Goal: Task Accomplishment & Management: Manage account settings

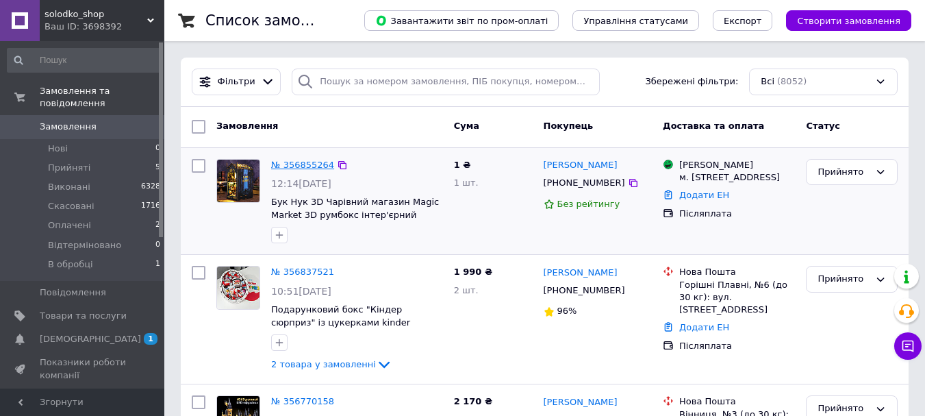
click at [310, 162] on link "№ 356855264" at bounding box center [302, 165] width 63 height 10
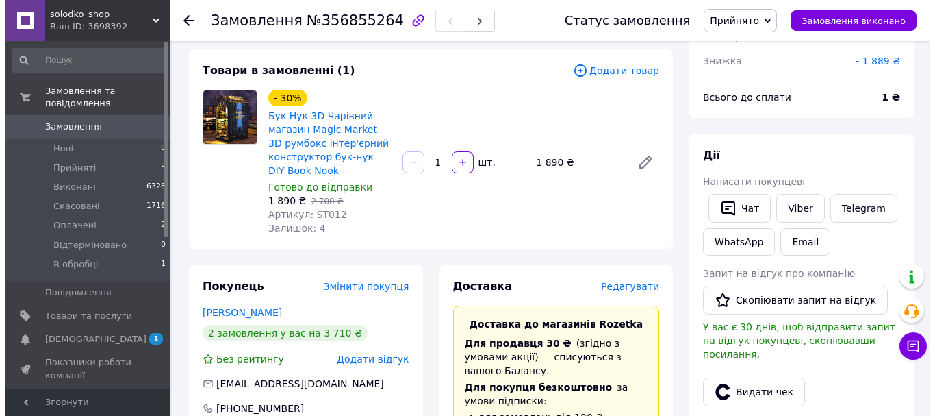
scroll to position [137, 0]
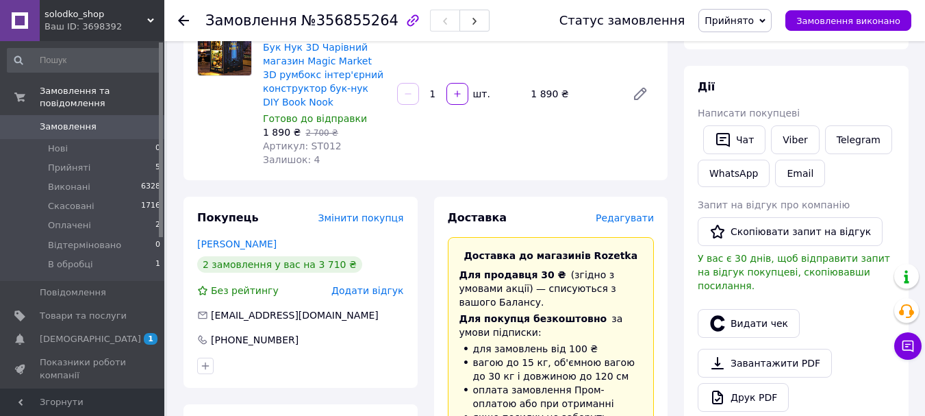
click at [619, 216] on span "Редагувати" at bounding box center [625, 217] width 58 height 11
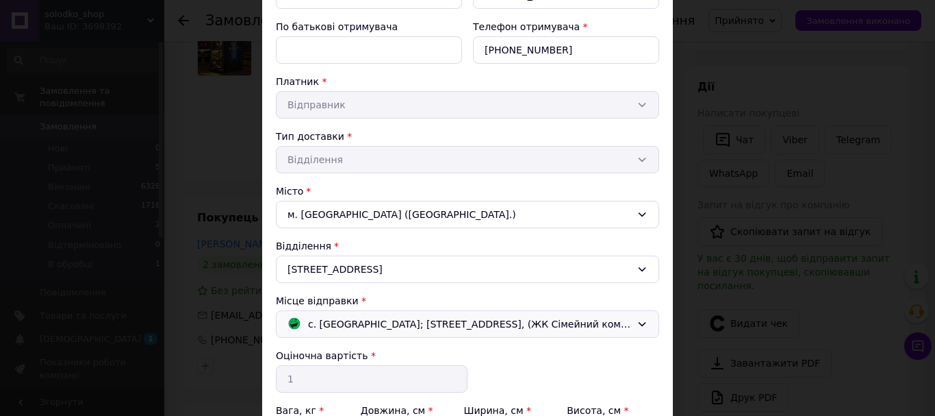
scroll to position [285, 0]
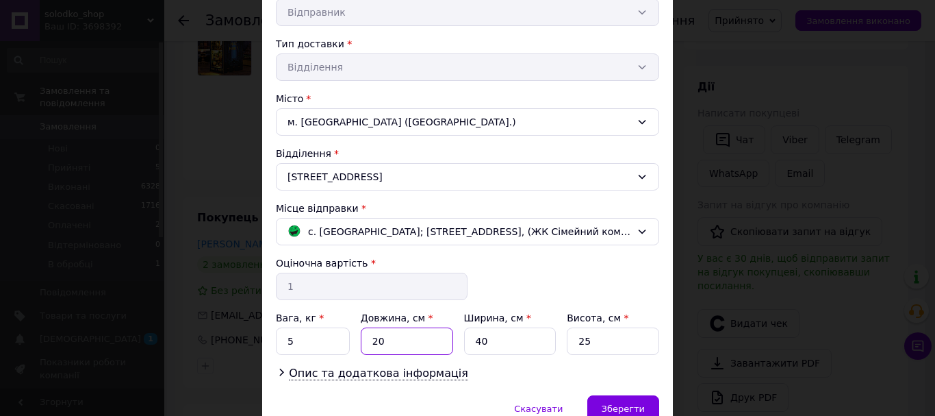
drag, startPoint x: 386, startPoint y: 344, endPoint x: 353, endPoint y: 345, distance: 33.6
click at [353, 345] on div "Вага, кг * 5 Довжина, см * 20 Ширина, см * 40 Висота, см * 25" at bounding box center [467, 333] width 383 height 44
type input "37"
drag, startPoint x: 471, startPoint y: 338, endPoint x: 452, endPoint y: 338, distance: 19.2
click at [452, 338] on div "Вага, кг * 5 Довжина, см * 37 Ширина, см * 40 Висота, см * 25" at bounding box center [467, 333] width 383 height 44
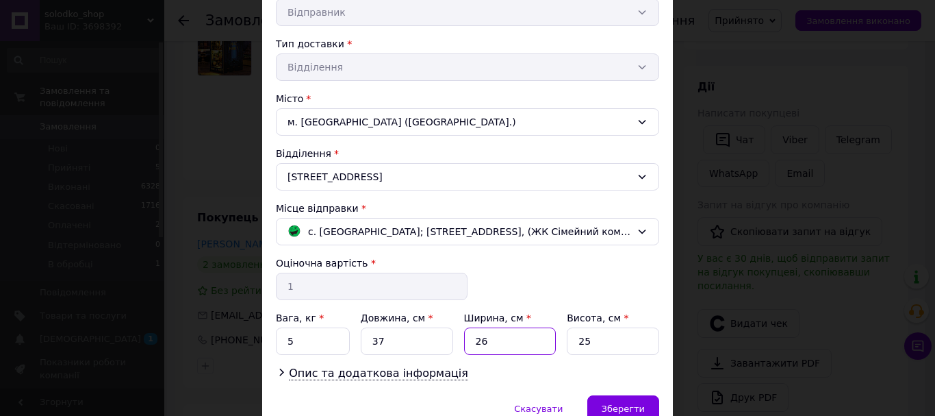
type input "26"
drag, startPoint x: 583, startPoint y: 334, endPoint x: 563, endPoint y: 335, distance: 19.9
click at [563, 335] on div "Вага, кг * 5 Довжина, см * 37 Ширина, см * 26 Висота, см * 25" at bounding box center [467, 333] width 383 height 44
type input "13"
drag, startPoint x: 303, startPoint y: 339, endPoint x: 281, endPoint y: 339, distance: 21.9
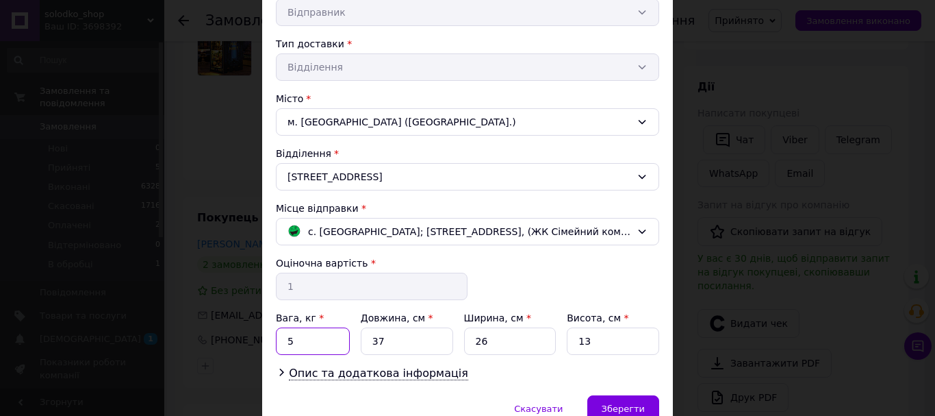
click at [281, 339] on input "5" at bounding box center [313, 340] width 74 height 27
type input "1.5"
click at [496, 286] on div "Прізвище отримувача * Мельник Ім'я отримувача * Людмила По батькові отримувача …" at bounding box center [467, 127] width 383 height 509
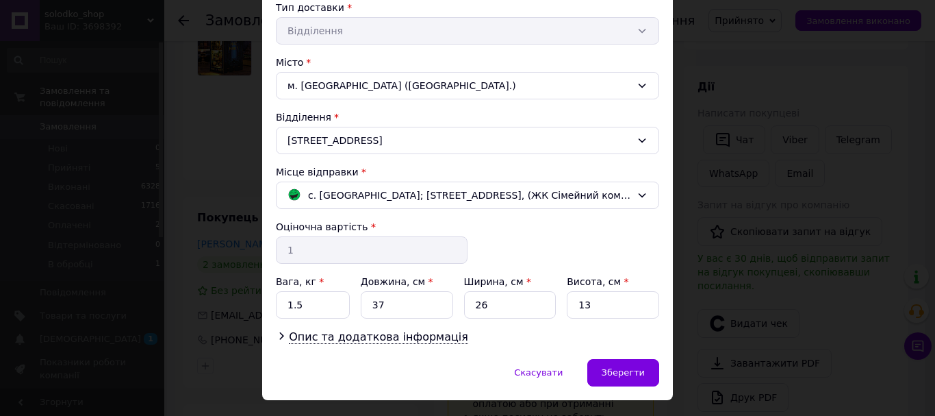
scroll to position [354, 0]
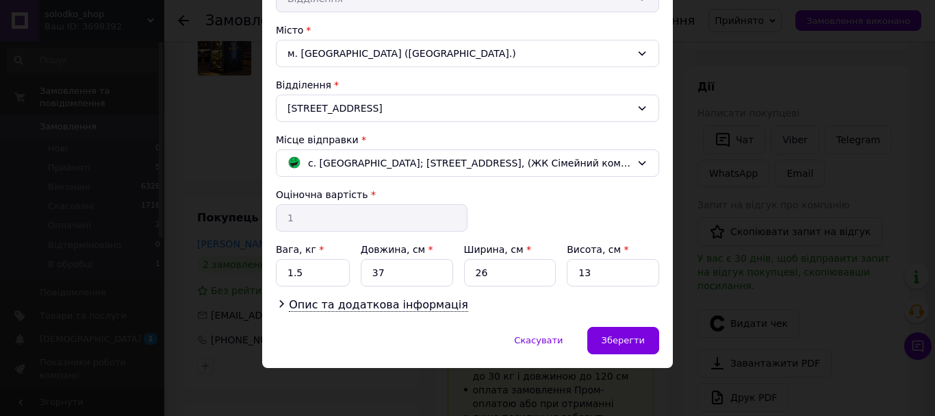
click at [390, 293] on div "Прізвище отримувача * Мельник Ім'я отримувача * Людмила По батькові отримувача …" at bounding box center [467, 58] width 383 height 509
click at [390, 298] on span "Опис та додаткова інформація" at bounding box center [378, 305] width 179 height 14
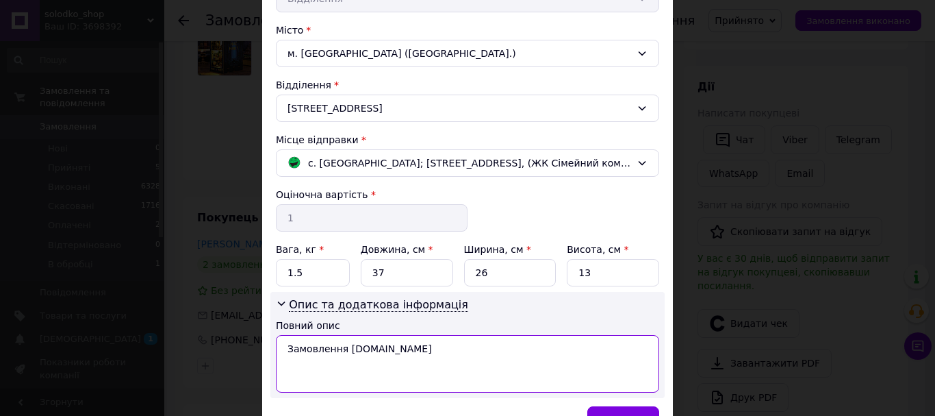
drag, startPoint x: 460, startPoint y: 355, endPoint x: 285, endPoint y: 348, distance: 175.4
click at [285, 348] on textarea "Замовлення Prom.ua" at bounding box center [467, 364] width 383 height 58
type textarea "Конструктор"
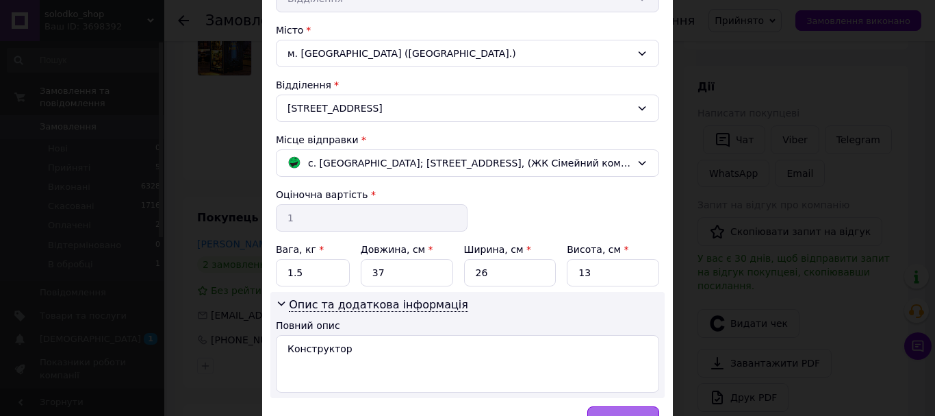
click at [624, 407] on div "Зберегти" at bounding box center [623, 419] width 72 height 27
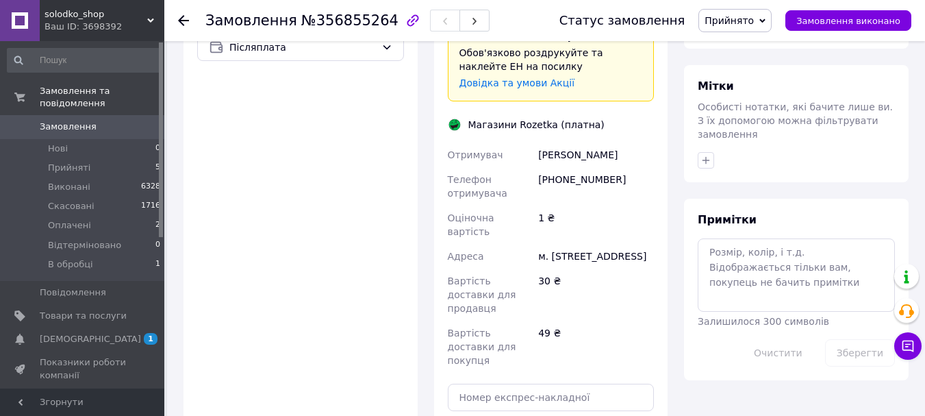
scroll to position [616, 0]
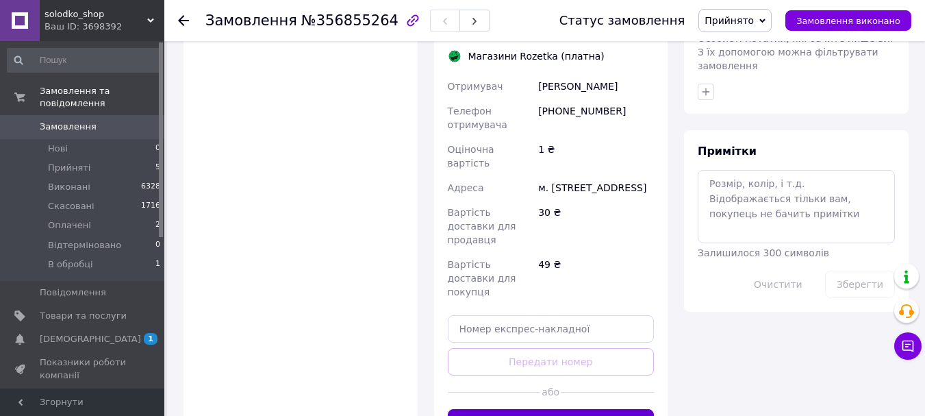
click at [578, 409] on button "Згенерувати ЕН" at bounding box center [551, 422] width 207 height 27
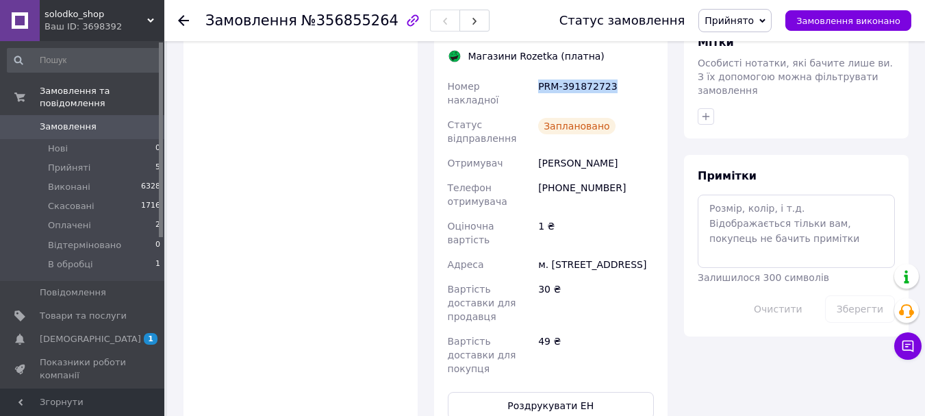
drag, startPoint x: 539, startPoint y: 71, endPoint x: 607, endPoint y: 72, distance: 67.1
click at [607, 74] on div "PRM-391872723" at bounding box center [595, 93] width 121 height 38
click at [565, 392] on button "Роздрукувати ЕН" at bounding box center [551, 405] width 207 height 27
click at [78, 115] on link "Замовлення 0" at bounding box center [84, 126] width 168 height 23
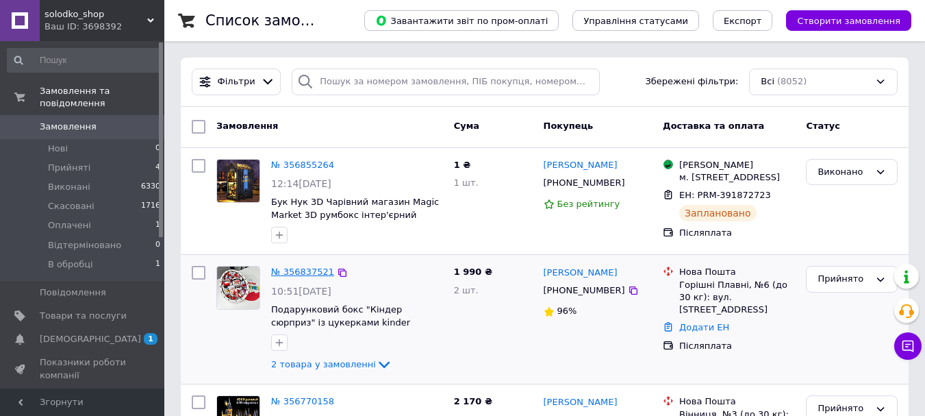
click at [310, 277] on link "№ 356837521" at bounding box center [302, 271] width 63 height 10
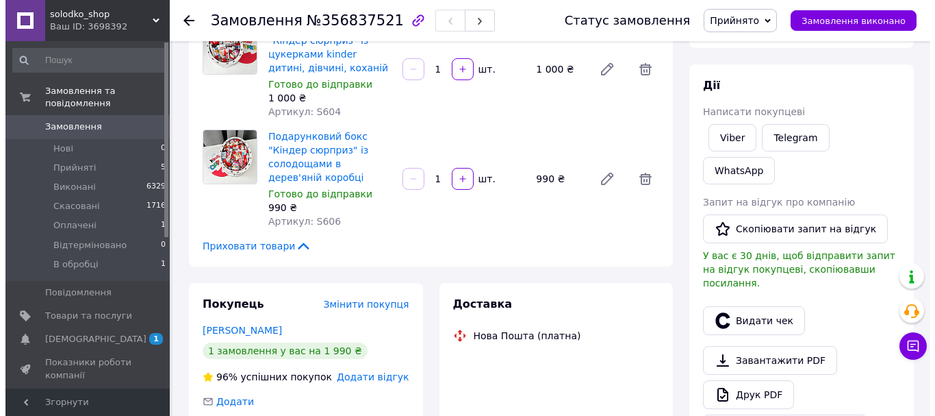
scroll to position [342, 0]
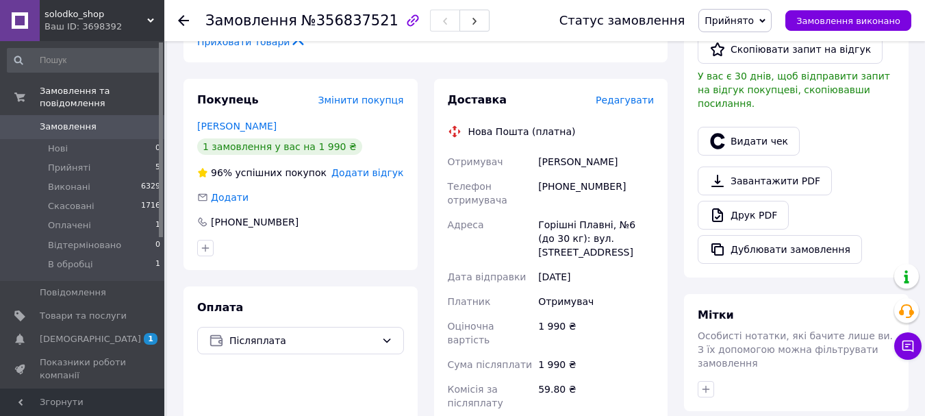
click at [613, 99] on span "Редагувати" at bounding box center [625, 99] width 58 height 11
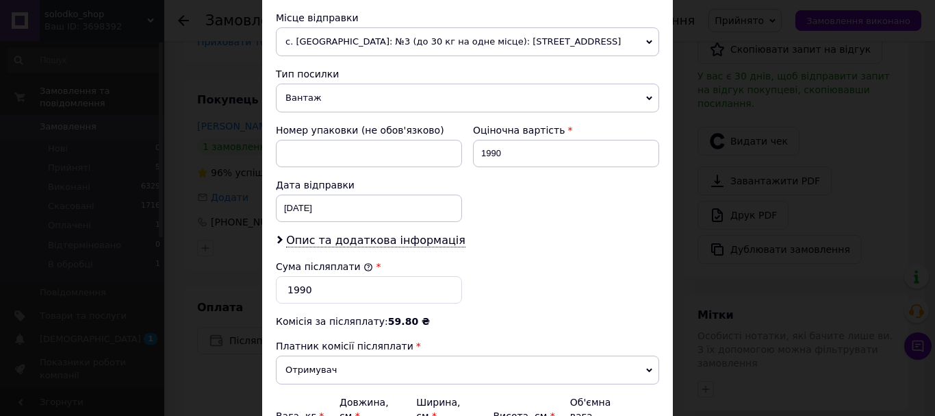
scroll to position [479, 0]
click at [411, 244] on span "Опис та додаткова інформація" at bounding box center [375, 240] width 179 height 14
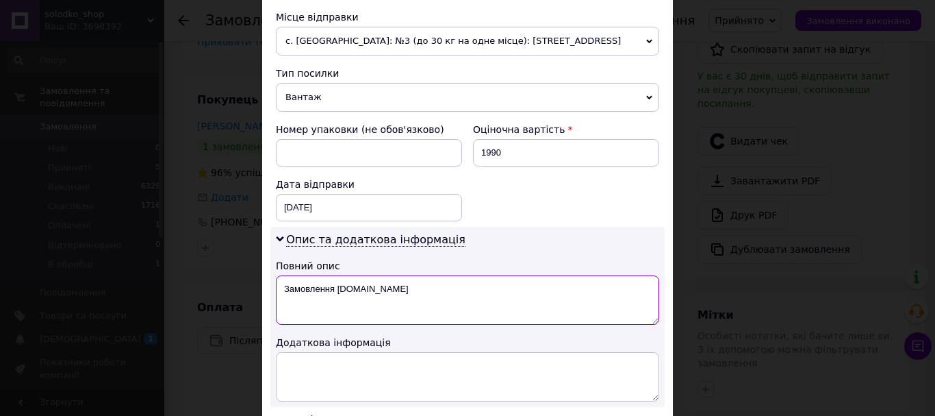
drag, startPoint x: 395, startPoint y: 288, endPoint x: 272, endPoint y: 283, distance: 122.6
click at [272, 283] on div "Опис та додаткова інформація Повний опис Замовлення Prom.ua Додаткова інформація" at bounding box center [467, 317] width 394 height 180
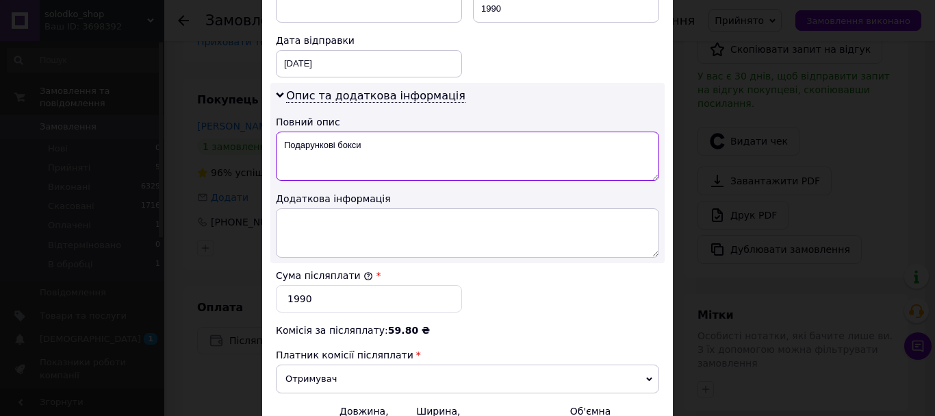
scroll to position [685, 0]
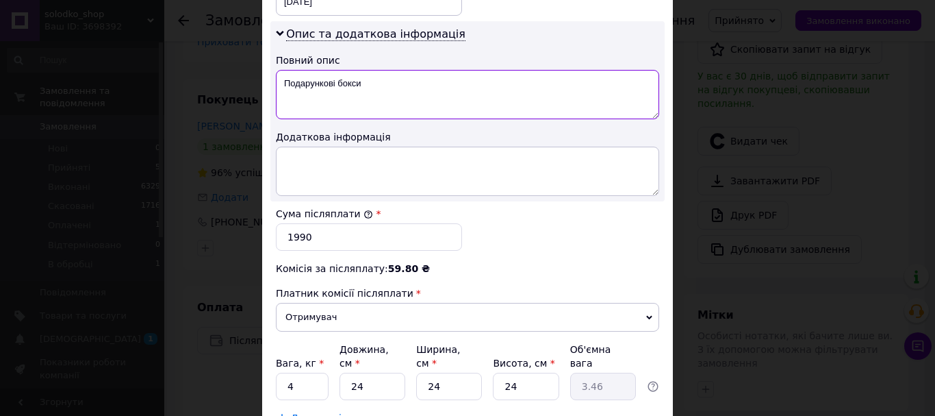
type textarea "Подарункові бокси"
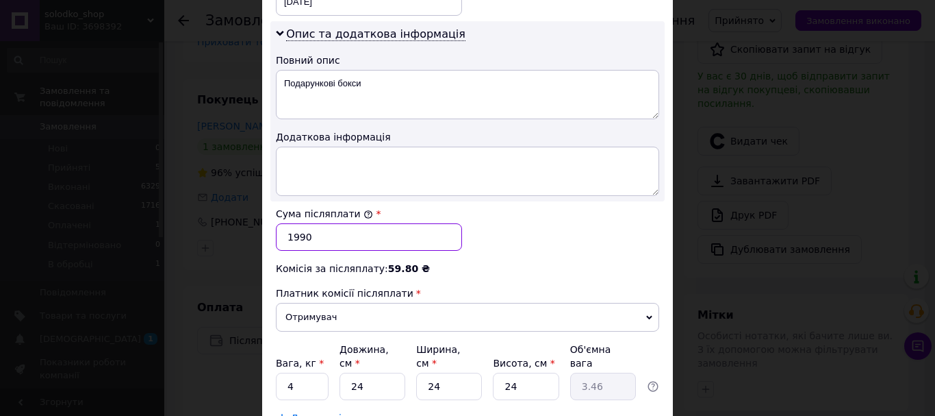
drag, startPoint x: 324, startPoint y: 236, endPoint x: 292, endPoint y: 236, distance: 32.2
click at [292, 236] on input "1990" at bounding box center [369, 236] width 186 height 27
type input "1840"
click at [518, 255] on div "Сума післяплати * 1840" at bounding box center [467, 228] width 394 height 55
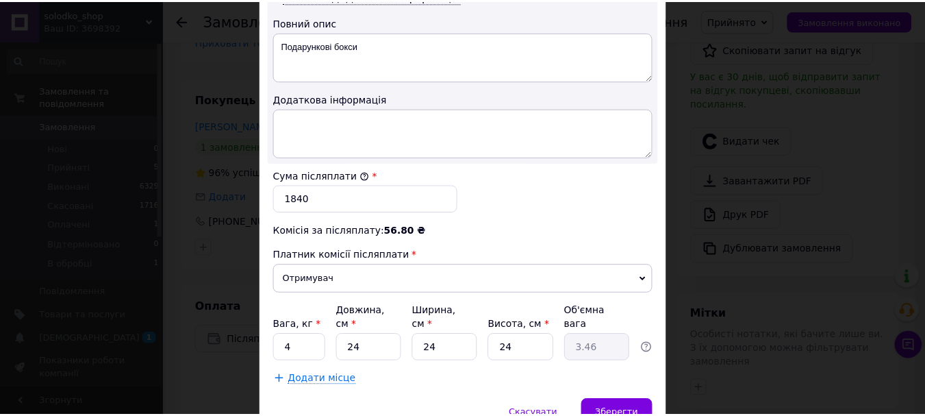
scroll to position [753, 0]
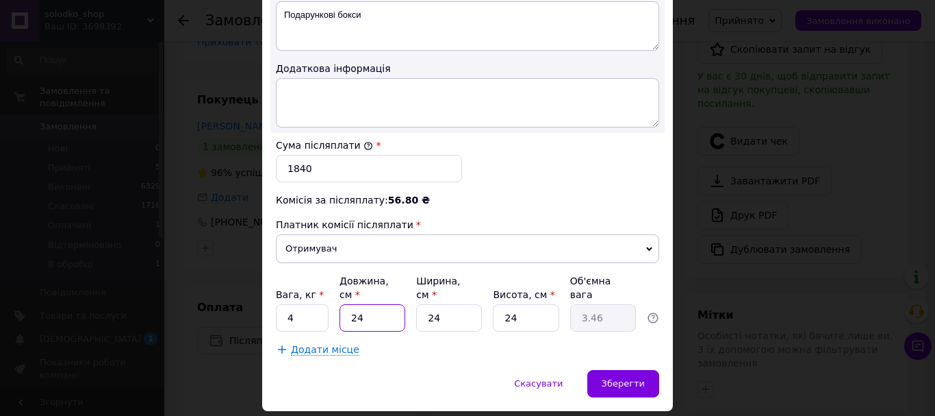
drag, startPoint x: 367, startPoint y: 309, endPoint x: 340, endPoint y: 306, distance: 26.8
click at [340, 306] on input "24" at bounding box center [373, 317] width 66 height 27
type input "3"
type input "0.43"
type input "33"
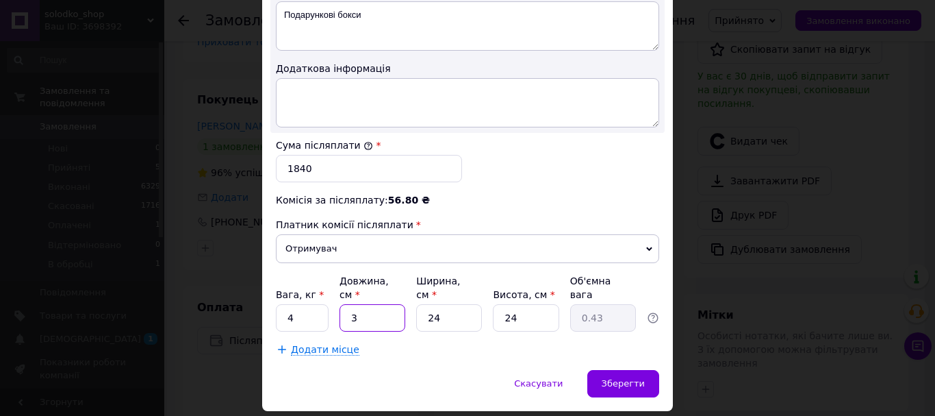
type input "4.75"
type input "33"
click at [527, 307] on input "24" at bounding box center [526, 317] width 66 height 27
type input "2"
type input "0.4"
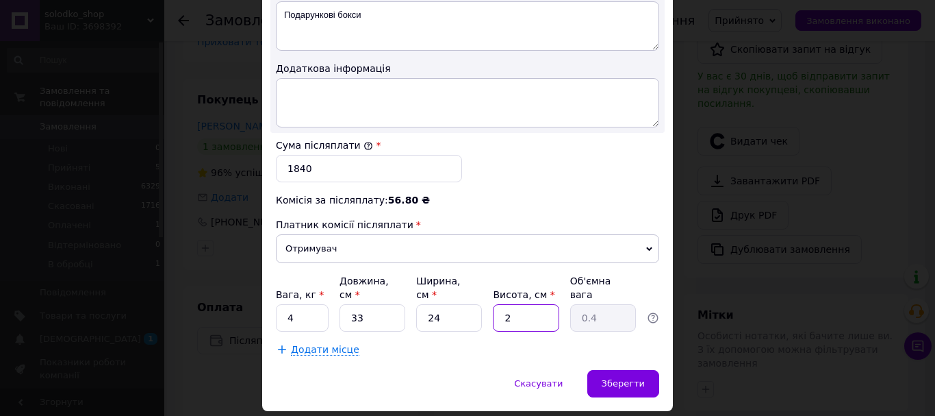
type input "25"
type input "4.95"
type input "25"
click at [492, 342] on div "Додати місце" at bounding box center [467, 349] width 383 height 14
drag, startPoint x: 297, startPoint y: 309, endPoint x: 283, endPoint y: 308, distance: 14.4
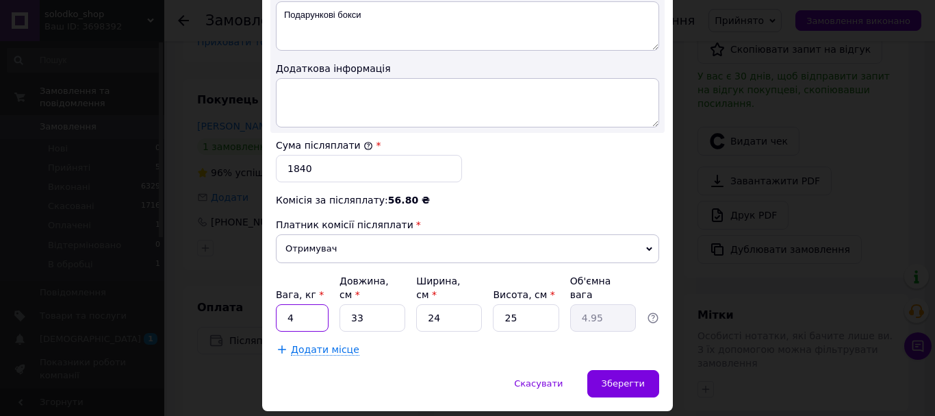
click at [283, 308] on input "4" at bounding box center [302, 317] width 53 height 27
type input "3"
click at [460, 342] on div "Додати місце" at bounding box center [467, 349] width 383 height 14
click at [616, 378] on span "Зберегти" at bounding box center [623, 383] width 43 height 10
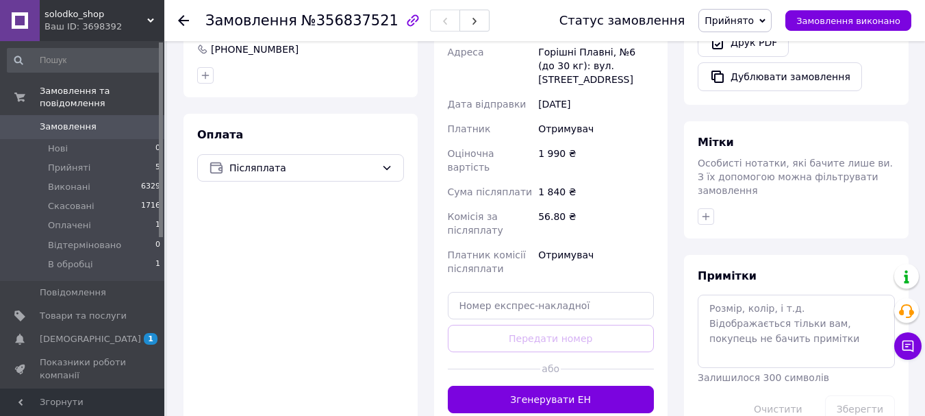
scroll to position [548, 0]
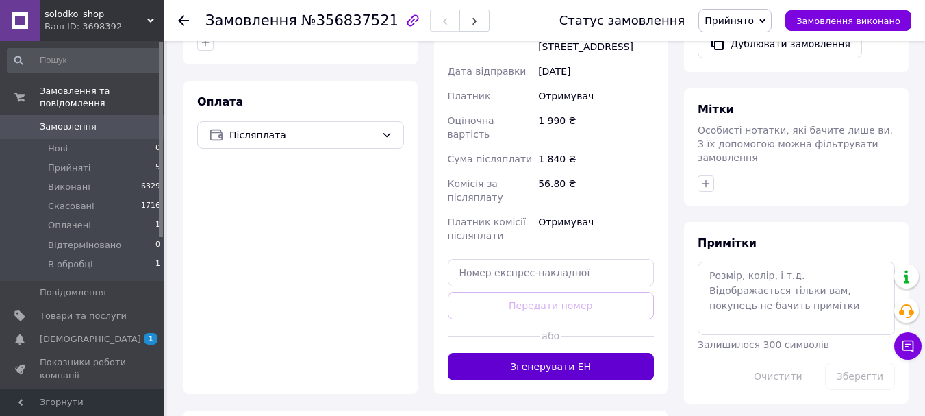
click at [571, 353] on button "Згенерувати ЕН" at bounding box center [551, 366] width 207 height 27
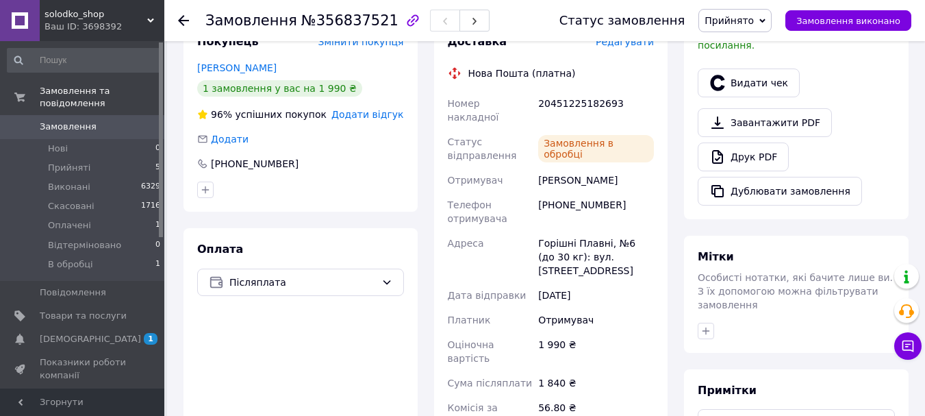
scroll to position [342, 0]
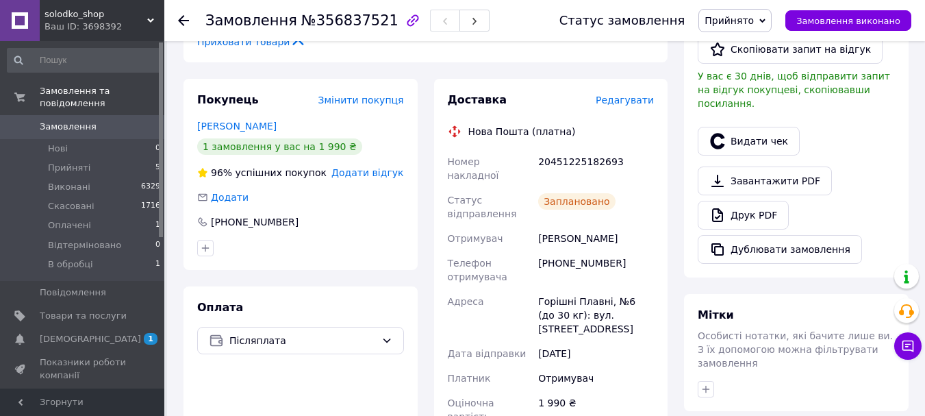
click at [100, 120] on span "Замовлення" at bounding box center [83, 126] width 87 height 12
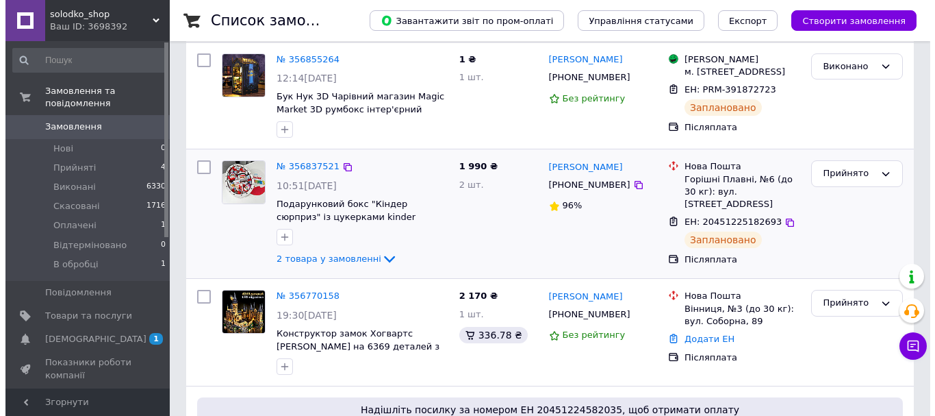
scroll to position [137, 0]
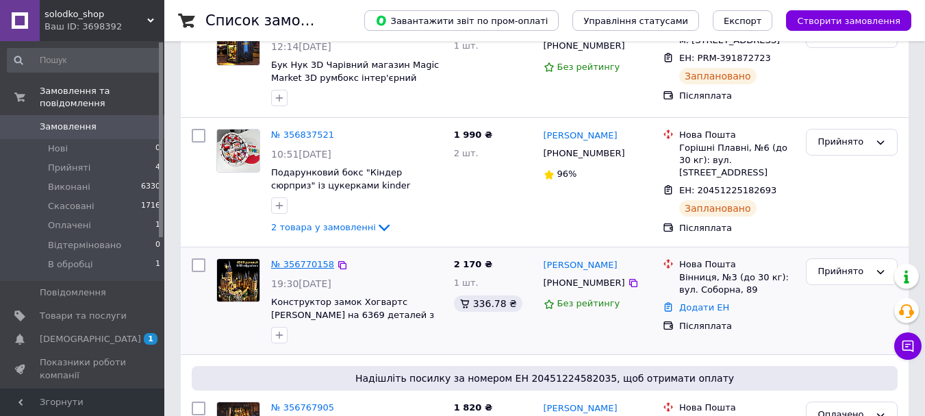
click at [303, 269] on link "№ 356770158" at bounding box center [302, 264] width 63 height 10
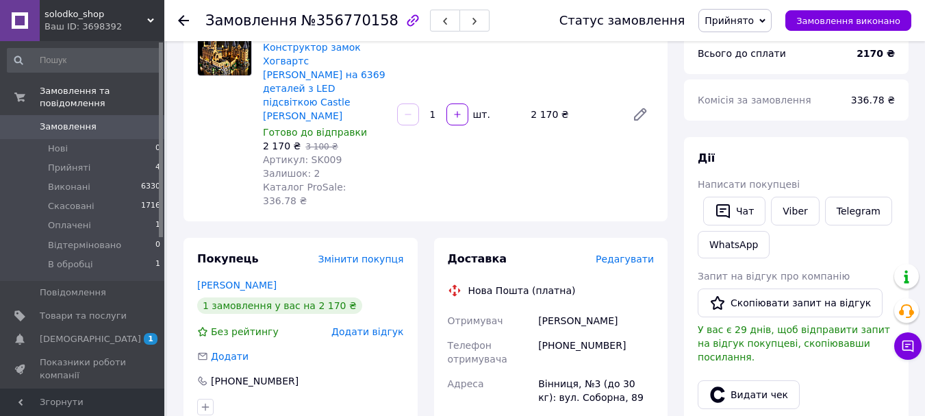
click at [619, 253] on span "Редагувати" at bounding box center [625, 258] width 58 height 11
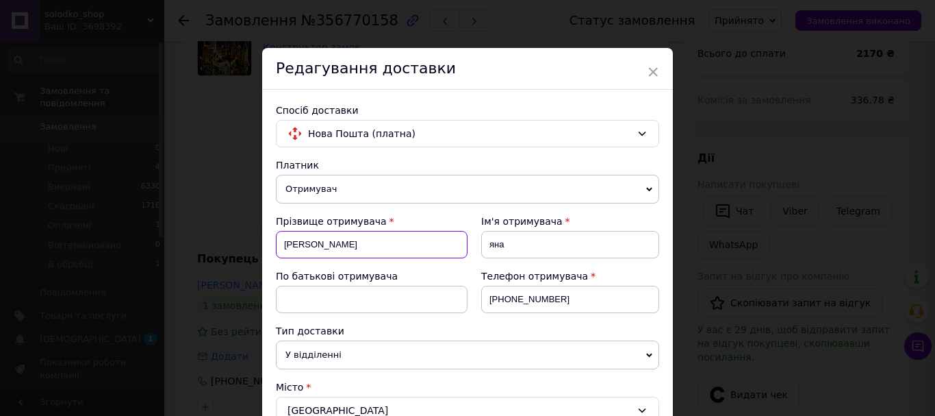
click at [307, 243] on input "юраш" at bounding box center [372, 244] width 192 height 27
click at [280, 247] on input "юраш" at bounding box center [372, 244] width 192 height 27
type input "Юраш"
drag, startPoint x: 491, startPoint y: 247, endPoint x: 483, endPoint y: 247, distance: 7.5
click at [483, 247] on input "яна" at bounding box center [570, 244] width 178 height 27
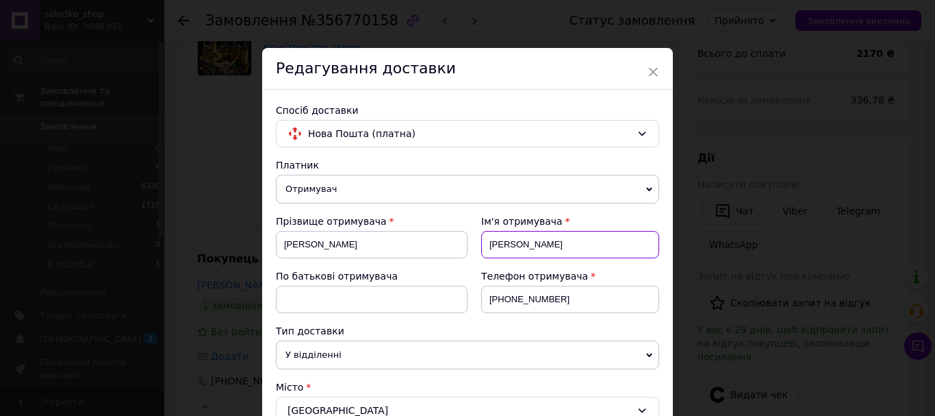
type input "Яна"
click at [468, 261] on div "Ім'я отримувача Яна" at bounding box center [564, 241] width 192 height 55
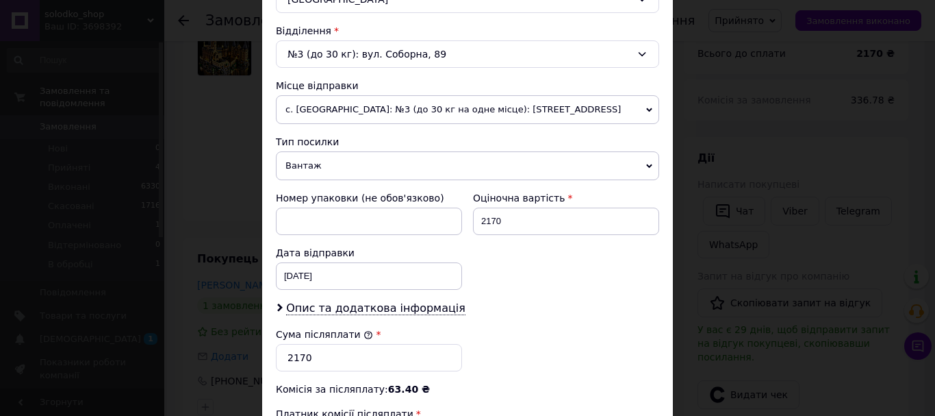
scroll to position [479, 0]
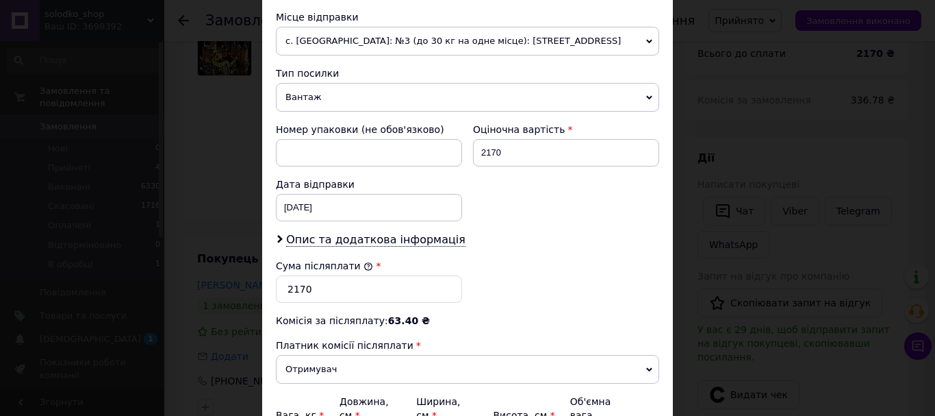
click at [373, 247] on div "Опис та додаткова інформація" at bounding box center [467, 240] width 383 height 16
click at [367, 244] on span "Опис та додаткова інформація" at bounding box center [375, 240] width 179 height 14
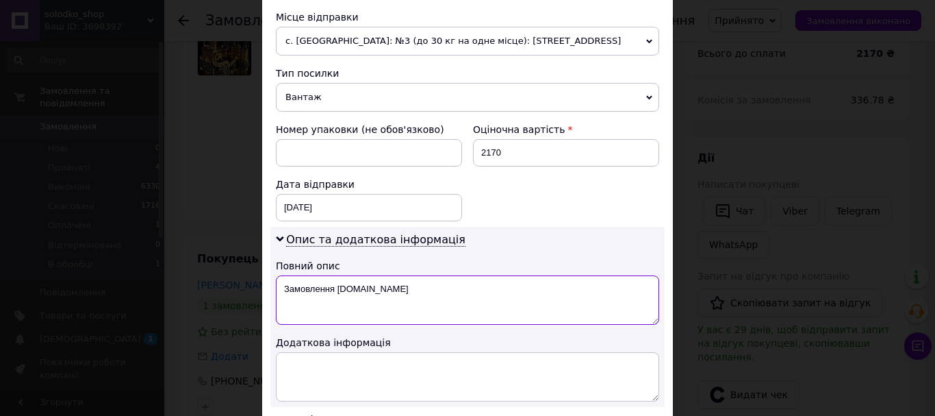
drag, startPoint x: 394, startPoint y: 294, endPoint x: 278, endPoint y: 285, distance: 116.7
click at [278, 285] on textarea "Замовлення Prom.ua" at bounding box center [467, 299] width 383 height 49
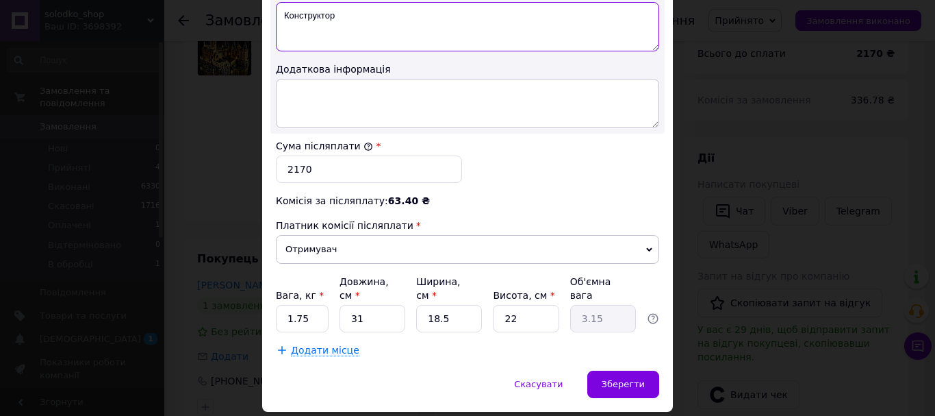
scroll to position [753, 0]
type textarea "Конструктор"
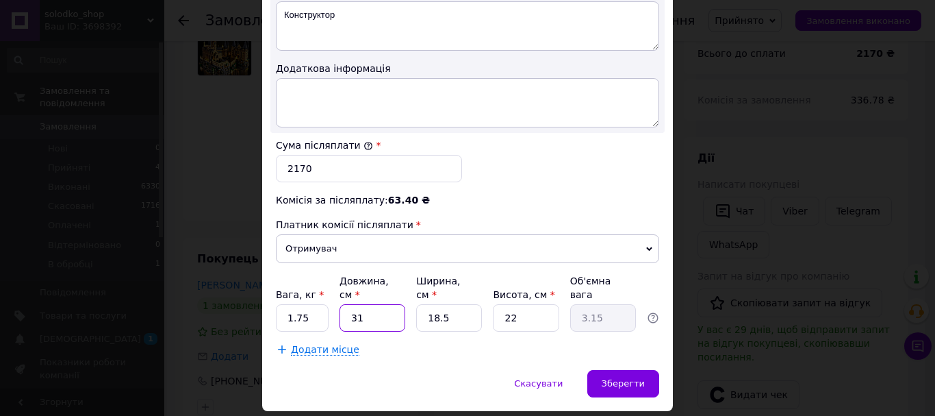
drag, startPoint x: 366, startPoint y: 304, endPoint x: 355, endPoint y: 304, distance: 11.6
click at [355, 304] on input "31" at bounding box center [373, 317] width 66 height 27
type input "34"
type input "3.46"
type input "34"
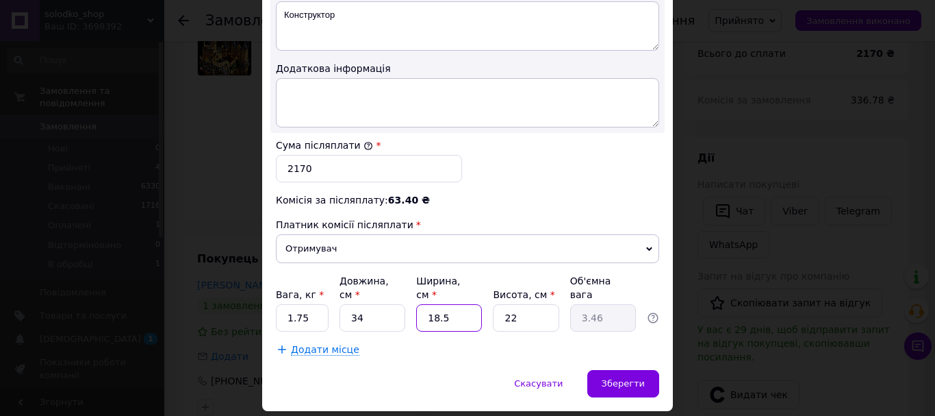
drag, startPoint x: 458, startPoint y: 307, endPoint x: 423, endPoint y: 306, distance: 34.9
click at [423, 306] on input "18.5" at bounding box center [449, 317] width 66 height 27
type input "2"
type input "0.37"
type input "24"
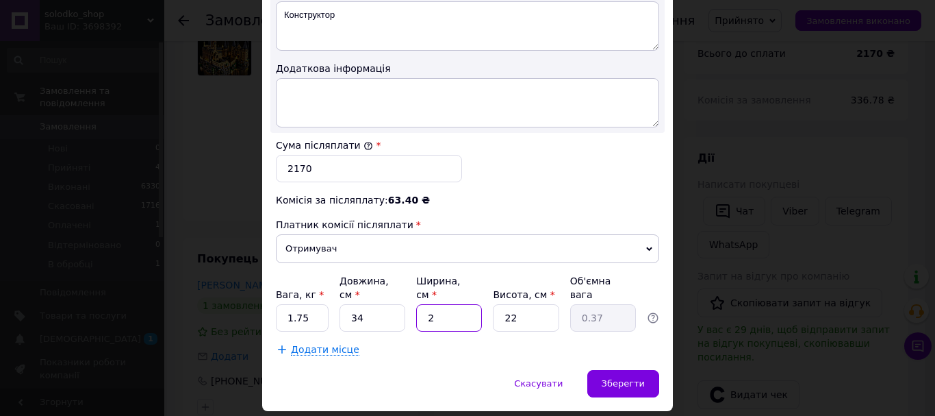
type input "4.49"
type input "24"
drag, startPoint x: 523, startPoint y: 303, endPoint x: 502, endPoint y: 303, distance: 20.5
click at [502, 304] on input "22" at bounding box center [526, 317] width 66 height 27
type input "9"
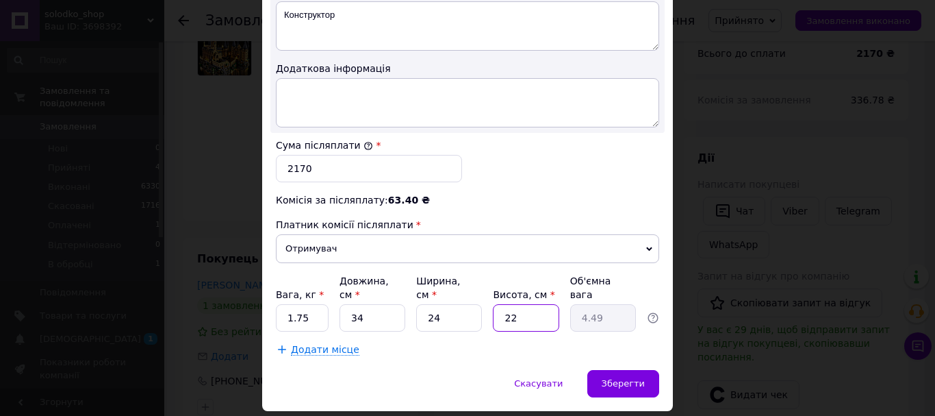
type input "1.84"
type input "9"
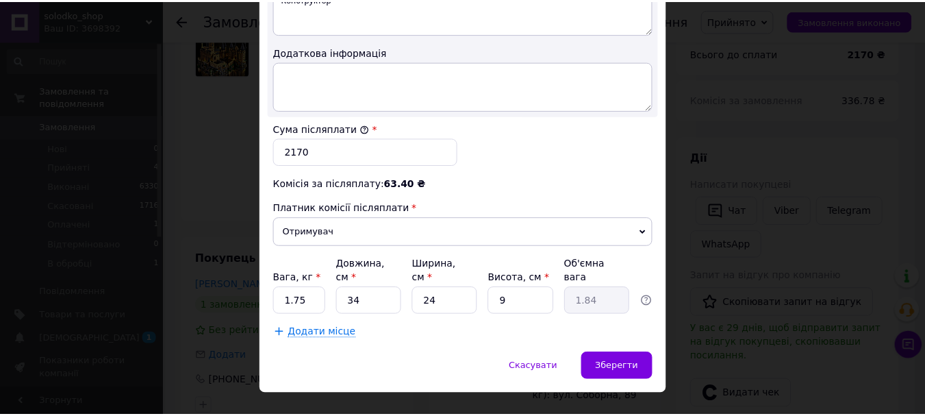
scroll to position [782, 0]
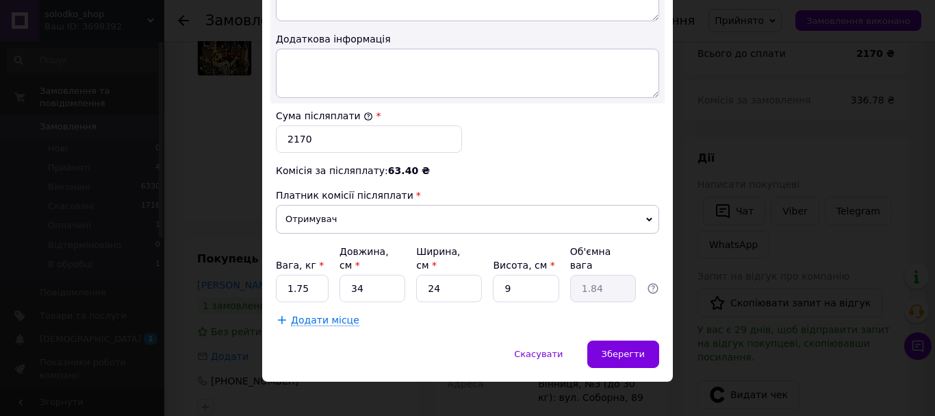
click at [648, 355] on div "Скасувати   Зберегти" at bounding box center [467, 360] width 411 height 41
click at [640, 348] on span "Зберегти" at bounding box center [623, 353] width 43 height 10
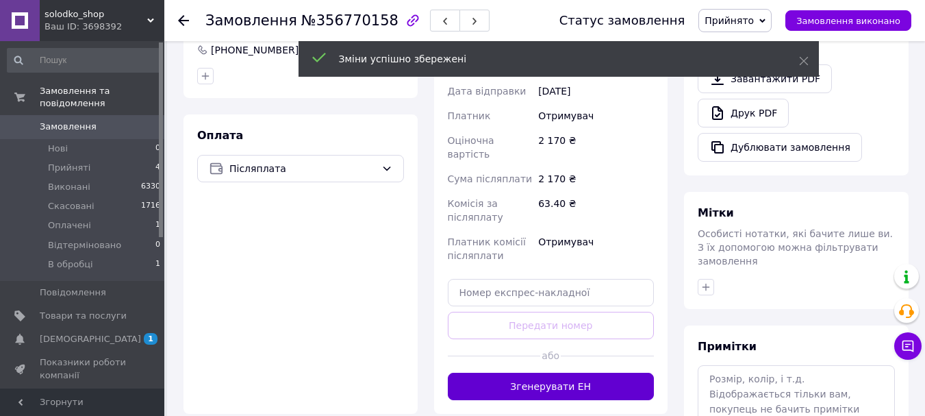
scroll to position [479, 0]
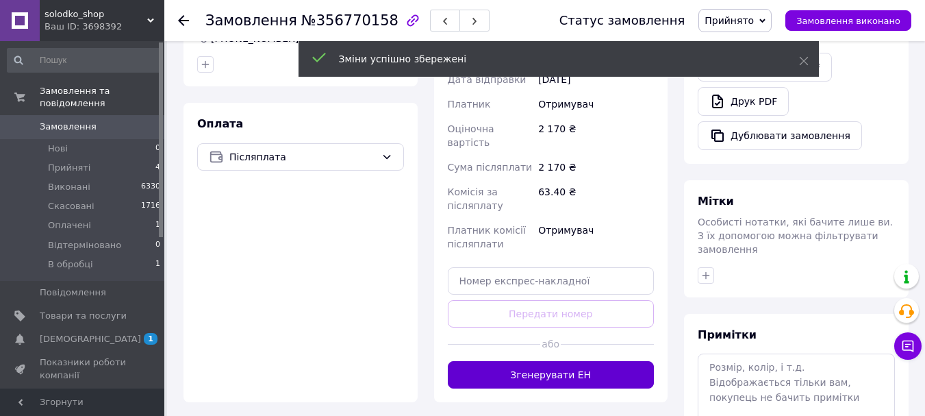
click at [596, 361] on button "Згенерувати ЕН" at bounding box center [551, 374] width 207 height 27
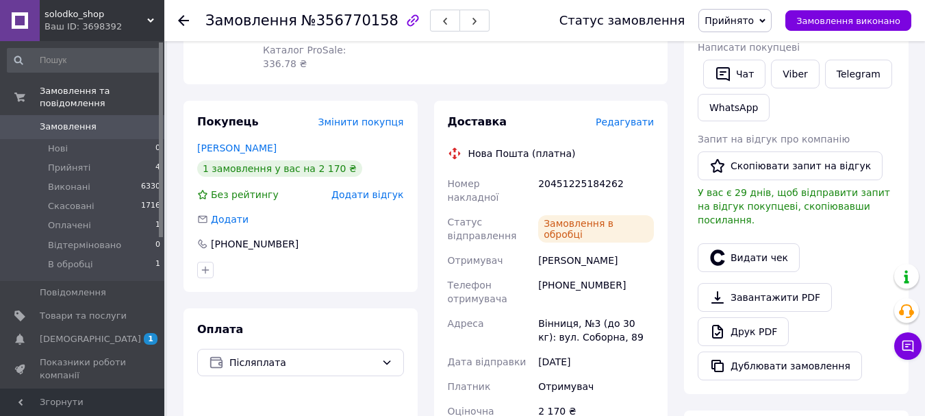
scroll to position [205, 0]
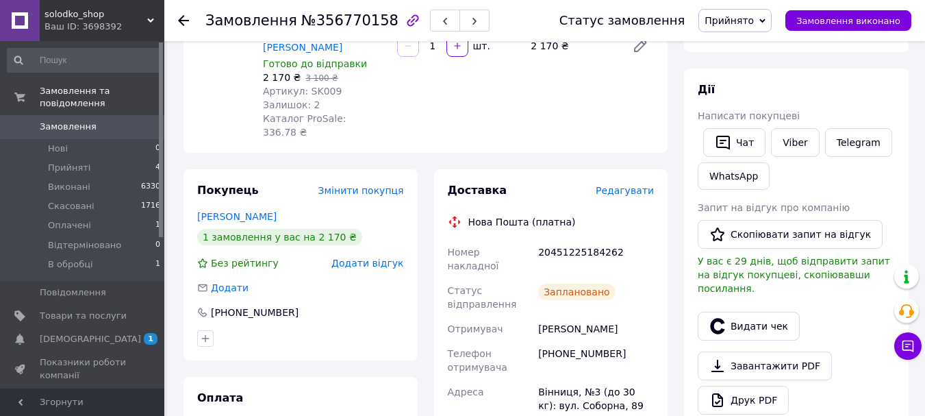
click at [109, 120] on span "Замовлення" at bounding box center [83, 126] width 87 height 12
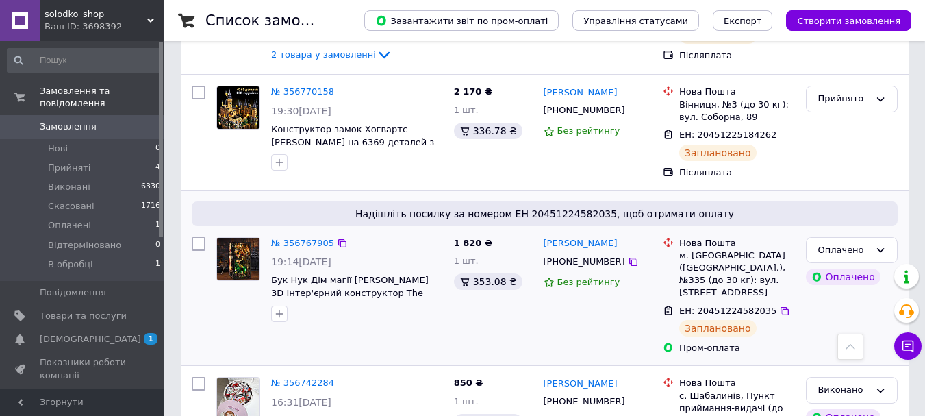
scroll to position [342, 0]
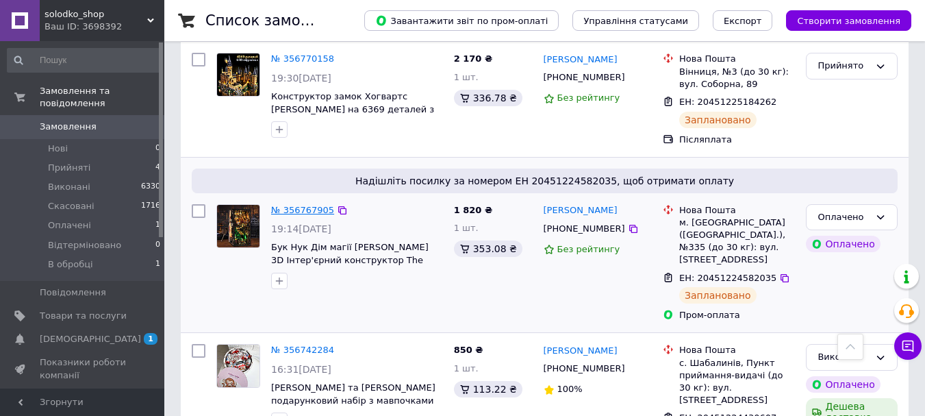
click at [298, 215] on link "№ 356767905" at bounding box center [302, 210] width 63 height 10
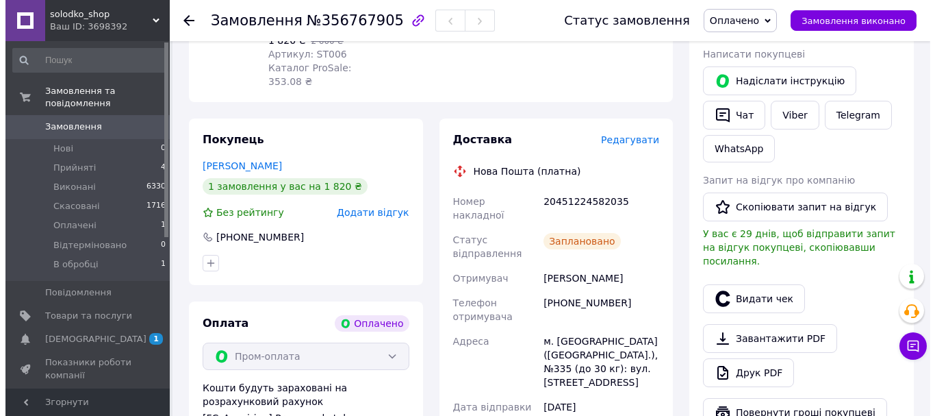
scroll to position [274, 0]
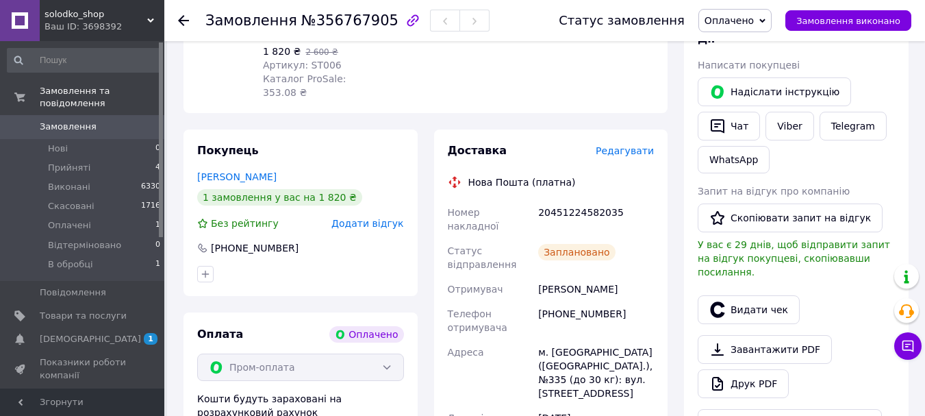
click at [612, 145] on span "Редагувати" at bounding box center [625, 150] width 58 height 11
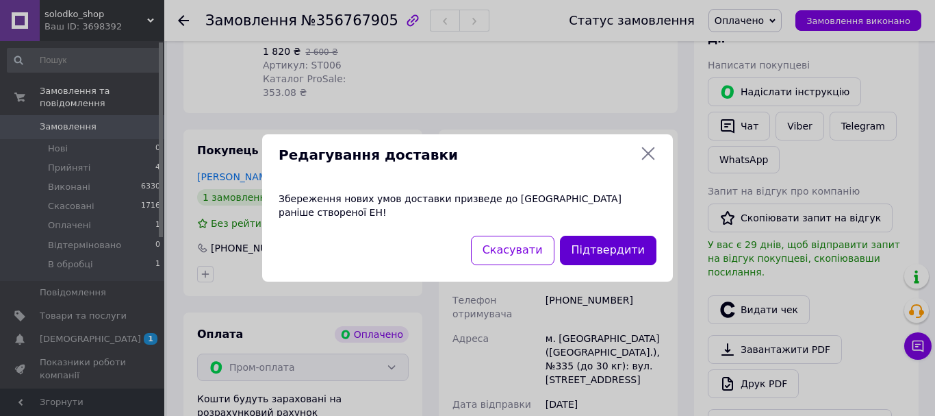
click at [584, 254] on button "Підтвердити" at bounding box center [608, 250] width 97 height 29
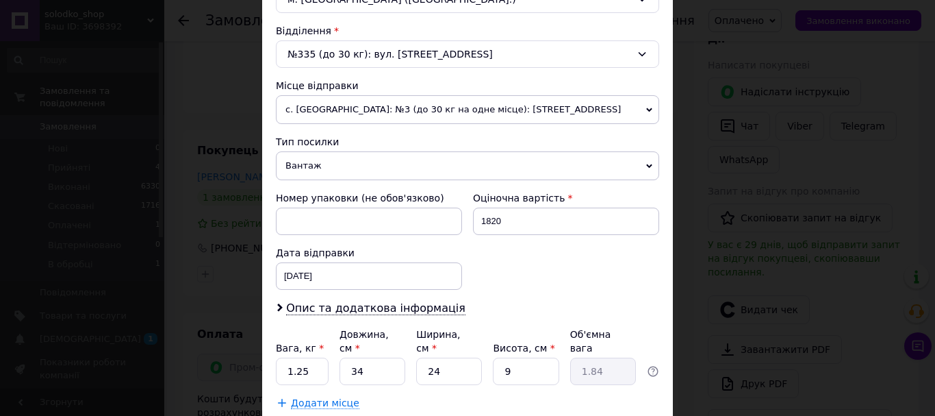
scroll to position [479, 0]
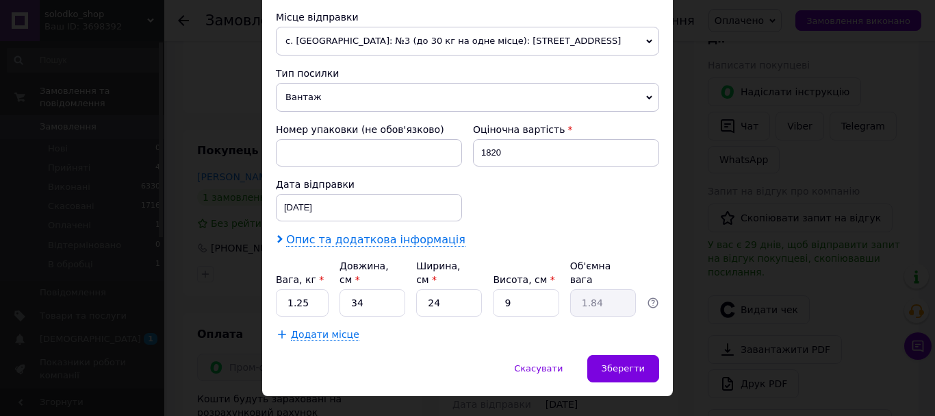
click at [379, 242] on span "Опис та додаткова інформація" at bounding box center [375, 240] width 179 height 14
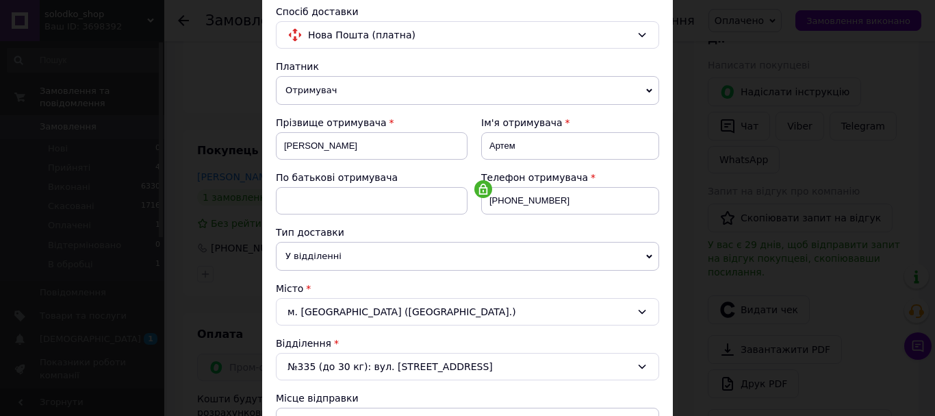
scroll to position [68, 0]
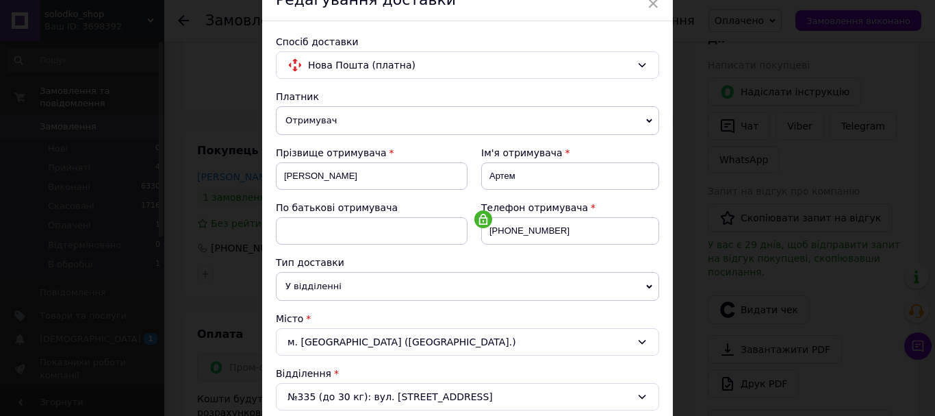
click at [417, 115] on span "Отримувач" at bounding box center [467, 120] width 383 height 29
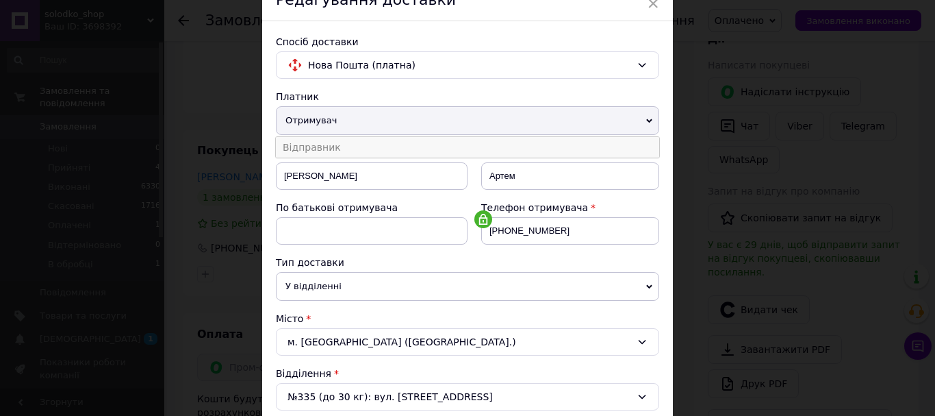
click at [411, 144] on li "Відправник" at bounding box center [467, 147] width 383 height 21
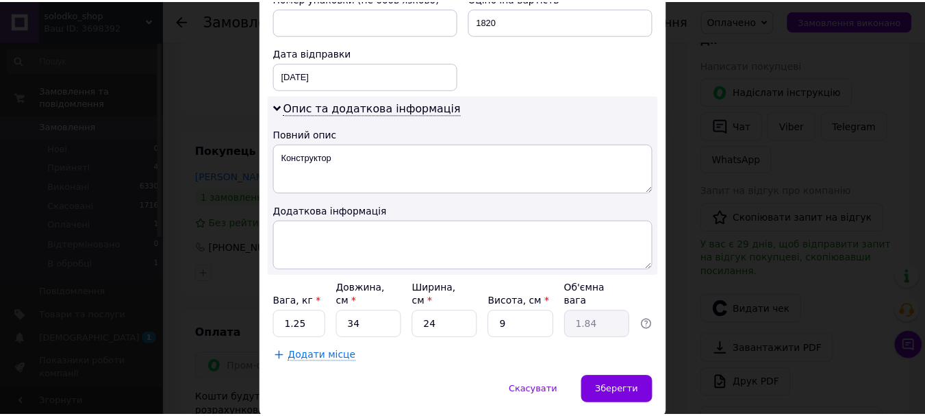
scroll to position [616, 0]
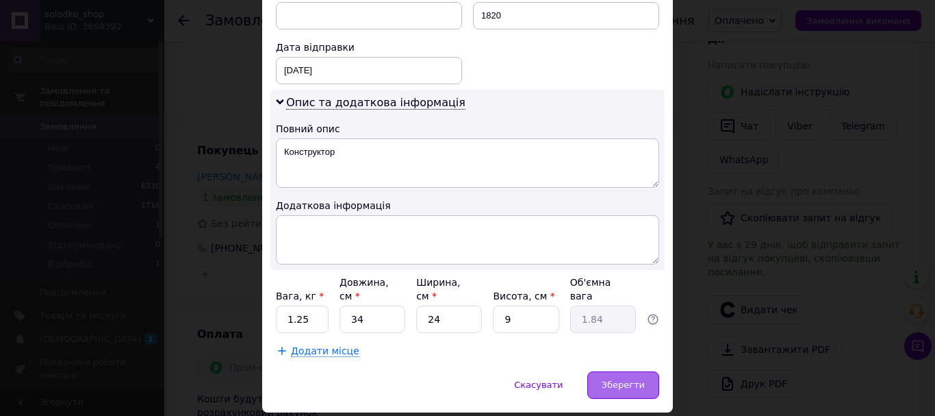
click at [621, 379] on span "Зберегти" at bounding box center [623, 384] width 43 height 10
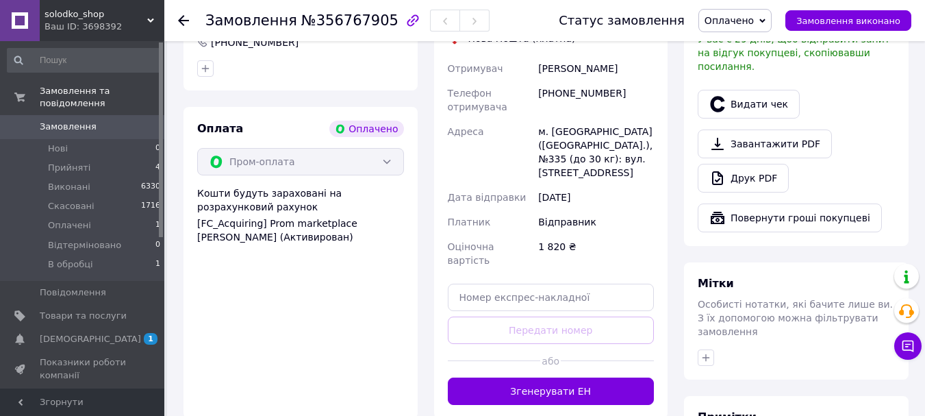
scroll to position [411, 0]
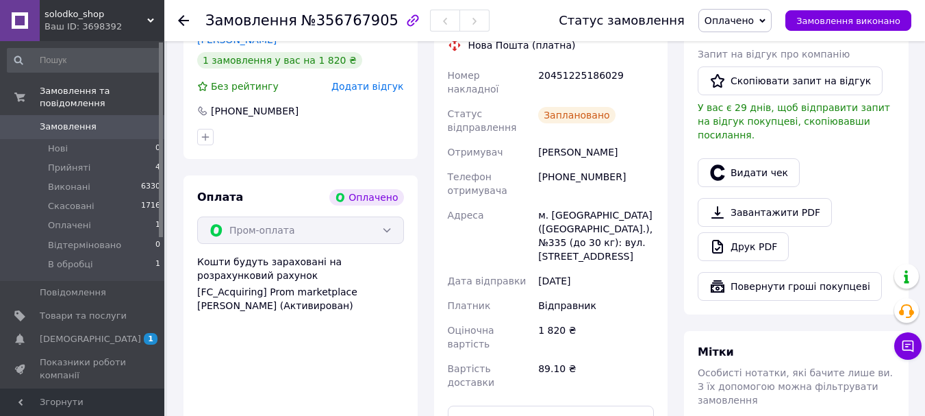
scroll to position [342, 0]
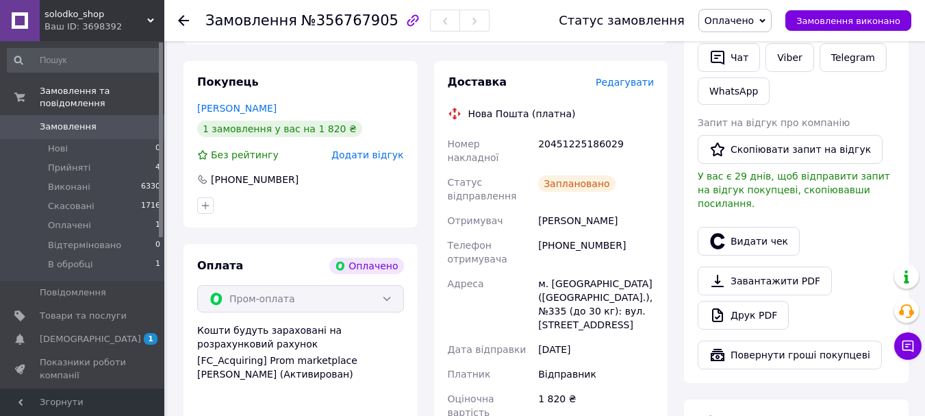
click at [76, 120] on span "Замовлення" at bounding box center [68, 126] width 57 height 12
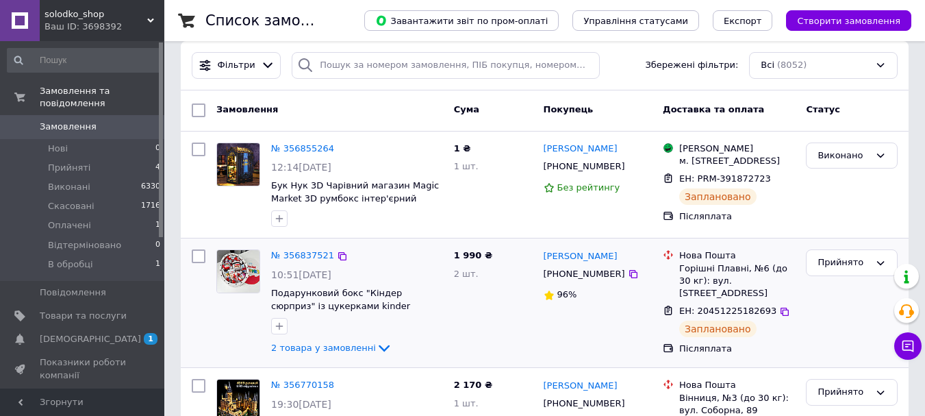
scroll to position [137, 0]
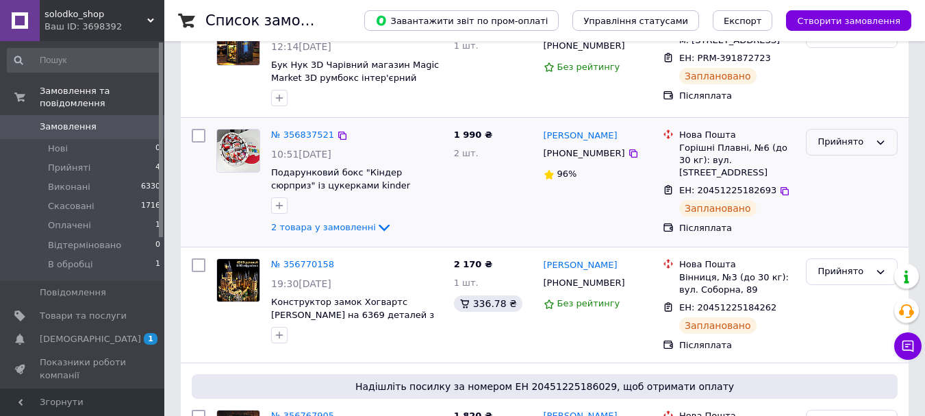
click at [826, 149] on div "Прийнято" at bounding box center [843, 142] width 52 height 14
click at [832, 183] on li "Виконано" at bounding box center [851, 170] width 90 height 25
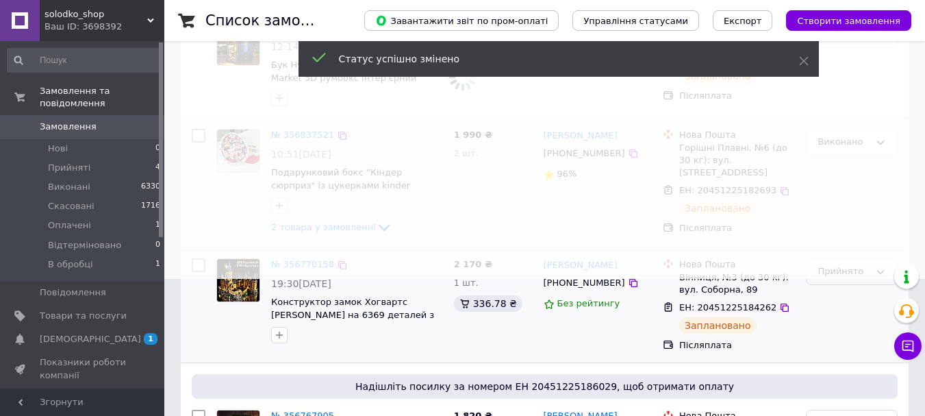
click at [840, 279] on div "Прийнято" at bounding box center [843, 271] width 52 height 14
click at [833, 313] on li "Виконано" at bounding box center [851, 300] width 90 height 25
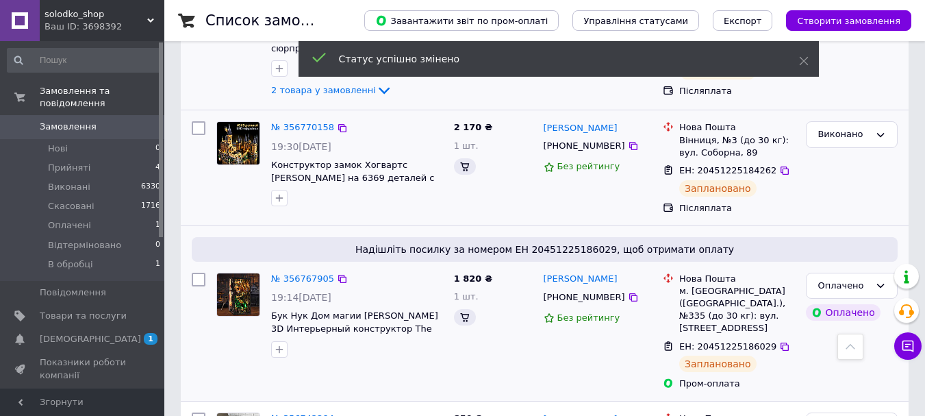
scroll to position [411, 0]
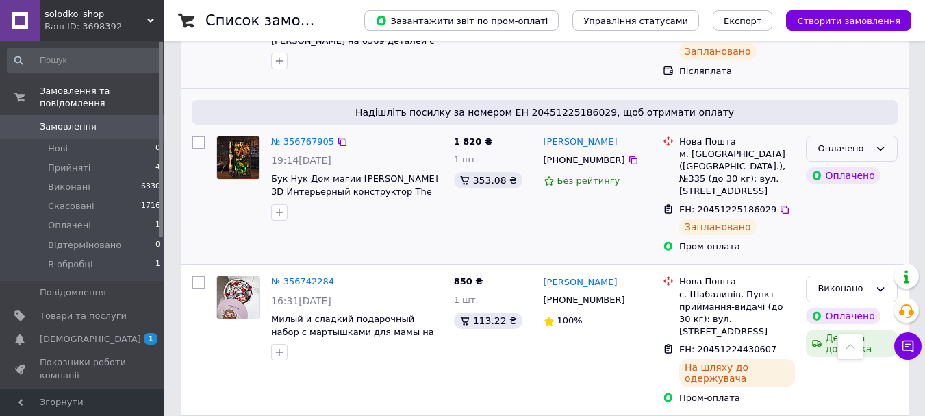
click at [822, 156] on div "Оплачено" at bounding box center [843, 149] width 52 height 14
click at [835, 215] on li "Виконано" at bounding box center [851, 202] width 90 height 25
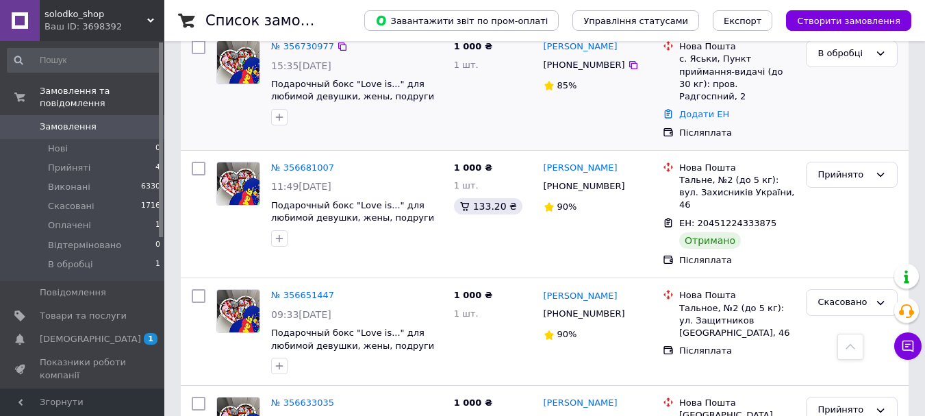
scroll to position [822, 0]
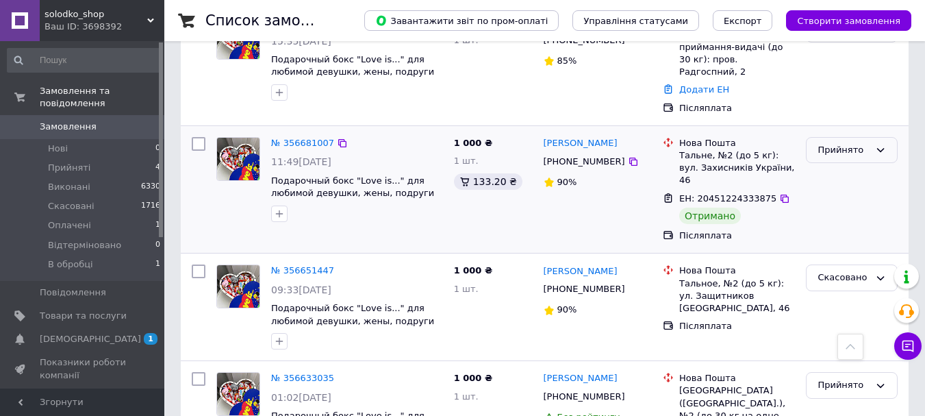
click at [837, 143] on div "Прийнято" at bounding box center [843, 150] width 52 height 14
click at [837, 166] on li "Виконано" at bounding box center [851, 178] width 90 height 25
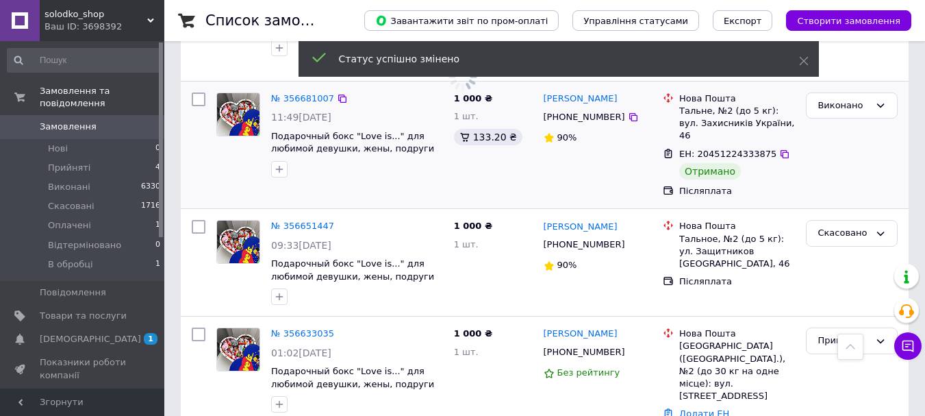
scroll to position [890, 0]
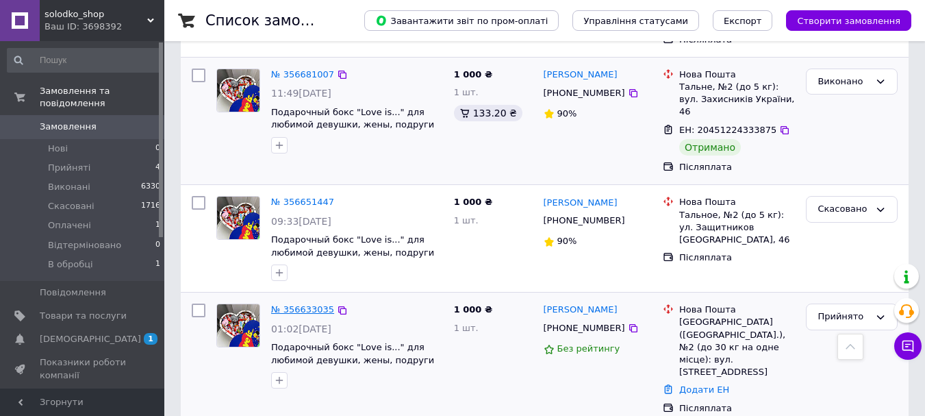
click at [297, 304] on link "№ 356633035" at bounding box center [302, 309] width 63 height 10
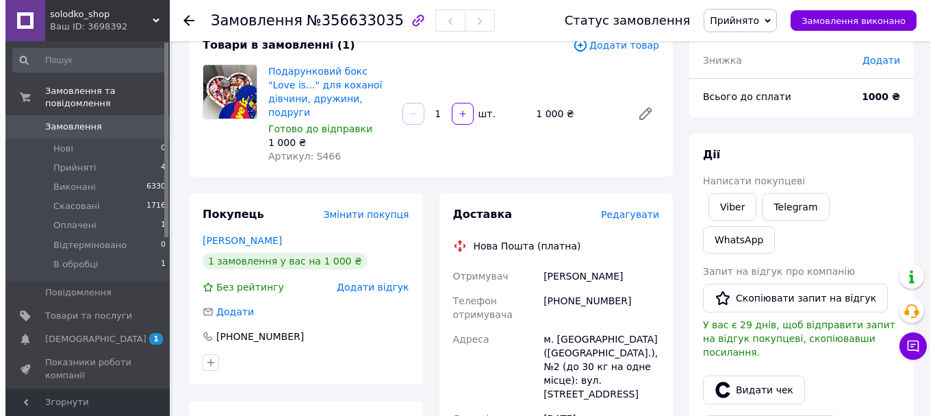
scroll to position [79, 0]
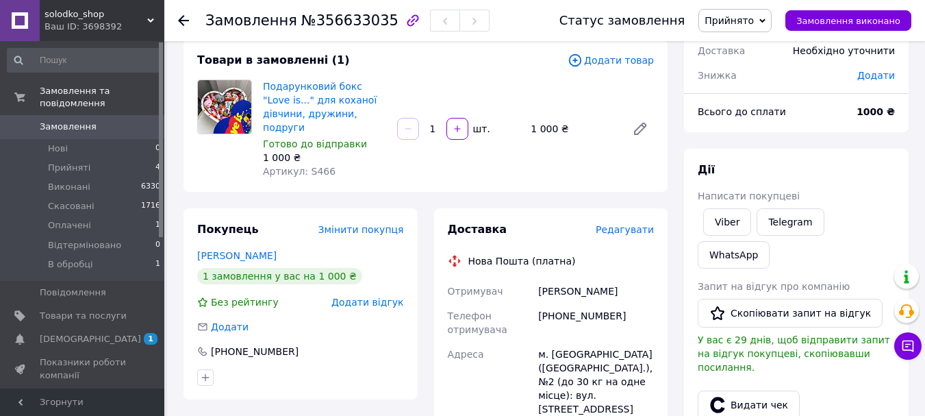
click at [646, 224] on span "Редагувати" at bounding box center [625, 229] width 58 height 11
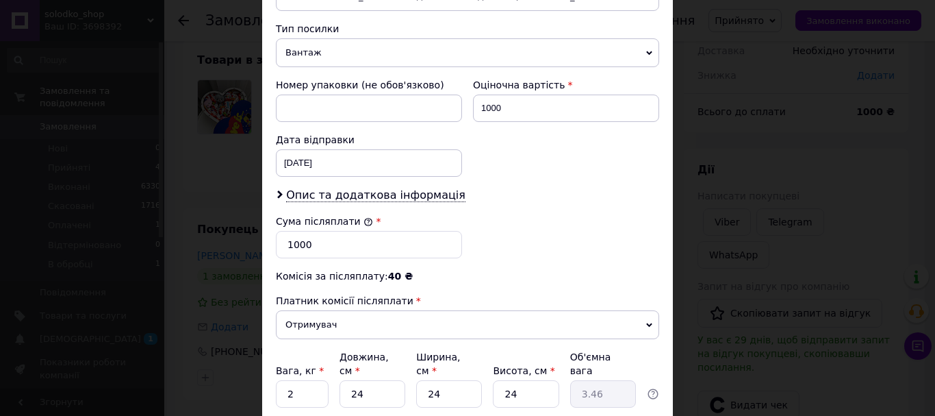
scroll to position [548, 0]
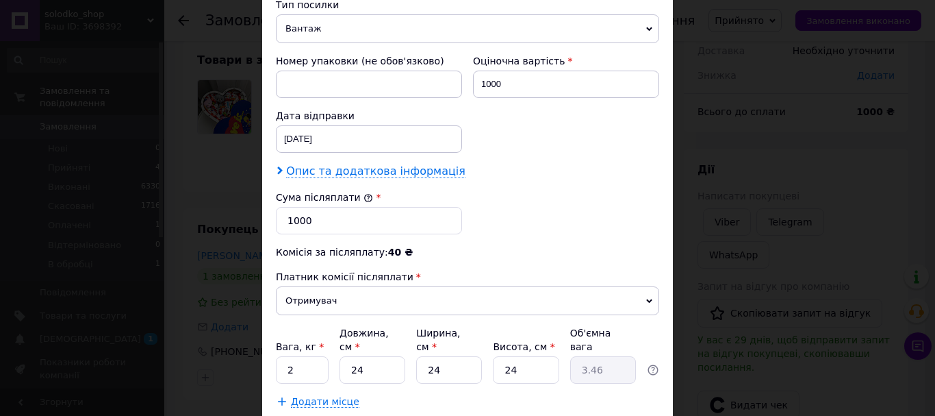
click at [380, 172] on span "Опис та додаткова інформація" at bounding box center [375, 171] width 179 height 14
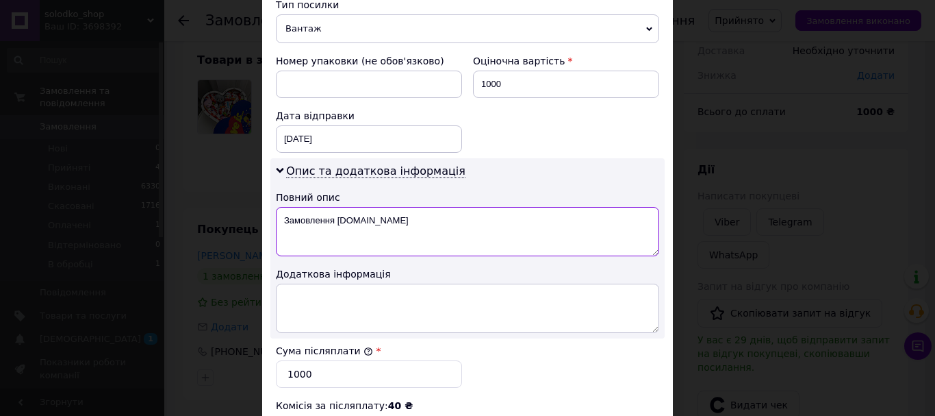
drag, startPoint x: 392, startPoint y: 227, endPoint x: 283, endPoint y: 220, distance: 108.4
click at [283, 220] on textarea "Замовлення Prom.ua" at bounding box center [467, 231] width 383 height 49
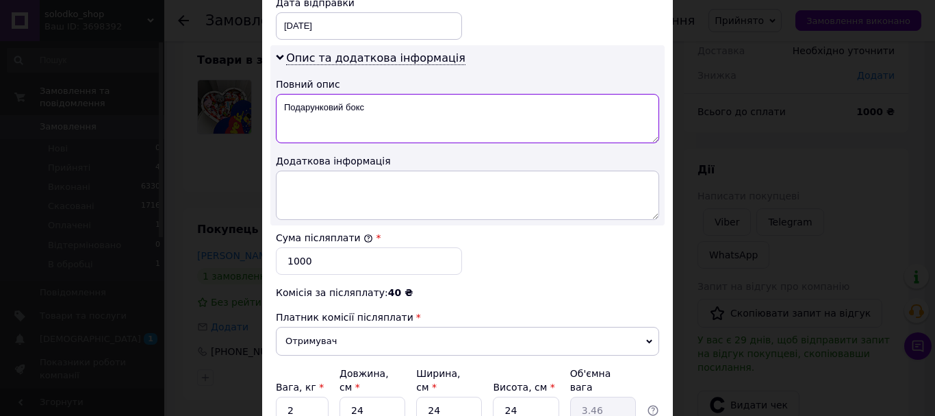
scroll to position [685, 0]
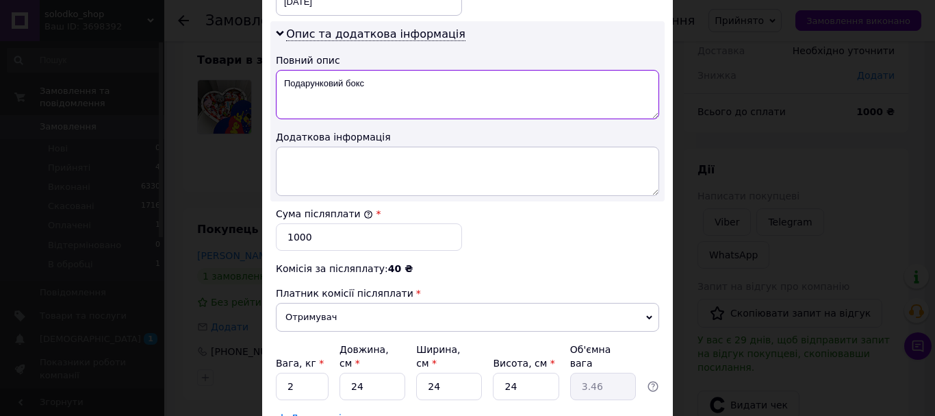
type textarea "Подарунковий бокс"
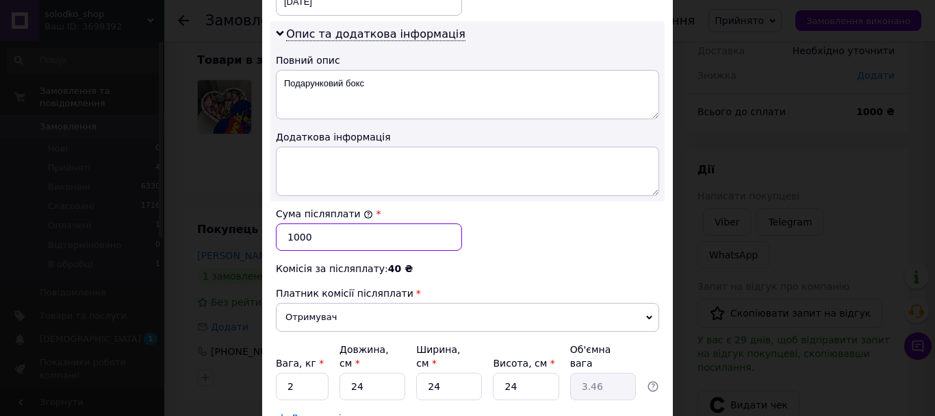
drag, startPoint x: 329, startPoint y: 229, endPoint x: 288, endPoint y: 233, distance: 41.4
click at [288, 233] on input "1000" at bounding box center [369, 236] width 186 height 27
type input "850"
drag, startPoint x: 364, startPoint y: 374, endPoint x: 343, endPoint y: 372, distance: 21.3
click at [343, 372] on input "24" at bounding box center [373, 385] width 66 height 27
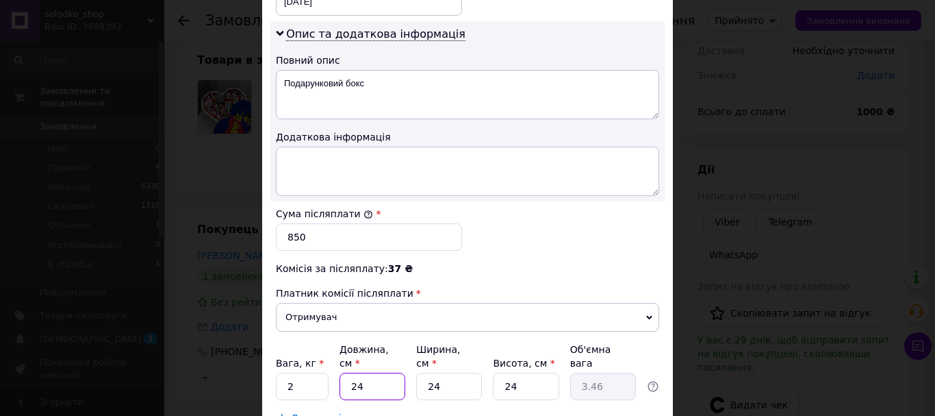
type input "3"
type input "0.43"
type input "37"
type input "5.33"
type input "37"
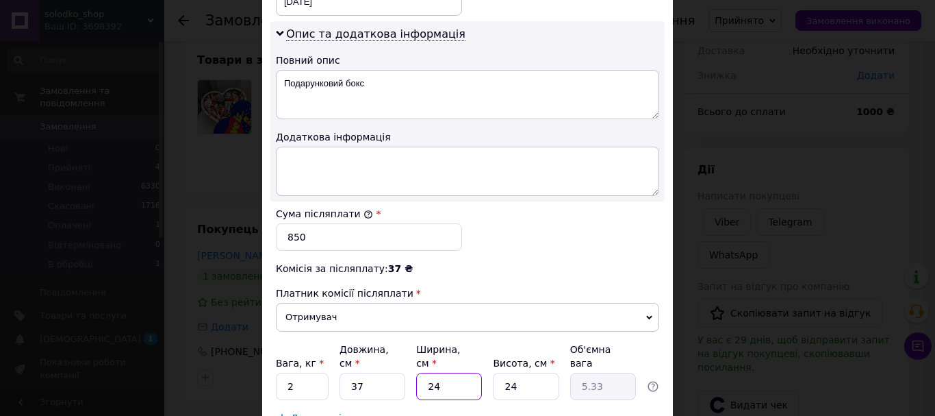
drag, startPoint x: 453, startPoint y: 369, endPoint x: 430, endPoint y: 366, distance: 22.8
click at [430, 372] on input "24" at bounding box center [449, 385] width 66 height 27
type input "26"
type input "5.77"
type input "26"
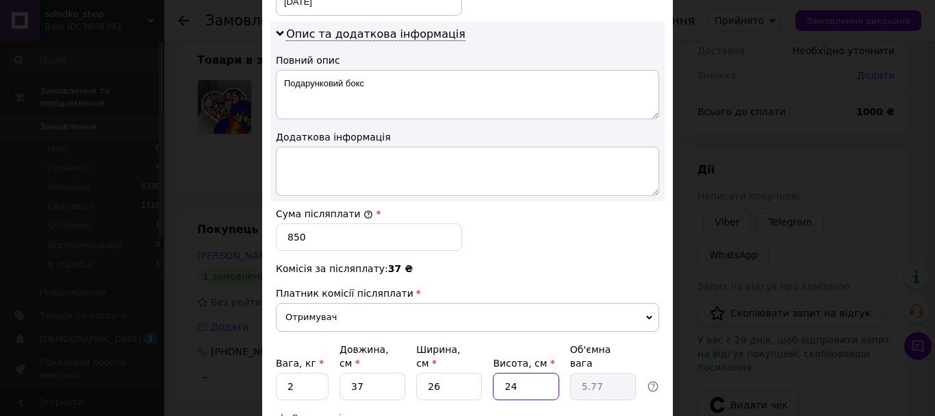
drag, startPoint x: 511, startPoint y: 373, endPoint x: 502, endPoint y: 373, distance: 8.9
click at [502, 373] on input "24" at bounding box center [526, 385] width 66 height 27
type input "1"
type input "0.24"
type input "13"
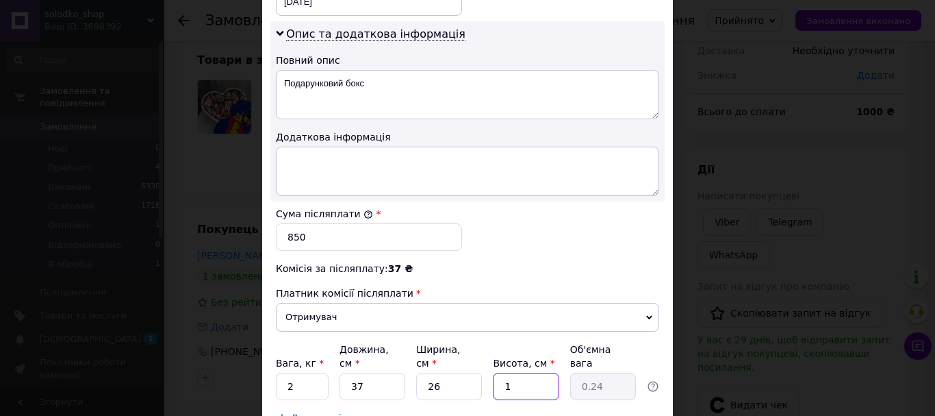
type input "3.13"
type input "13"
click at [437, 411] on div "Додати місце" at bounding box center [467, 418] width 383 height 14
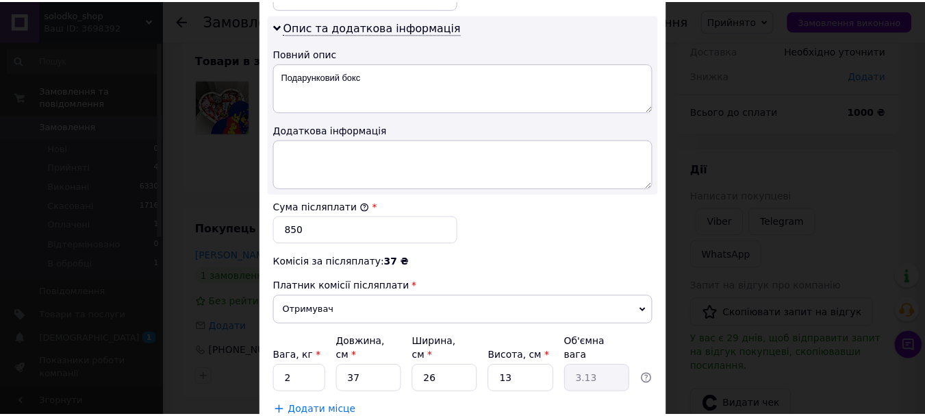
scroll to position [714, 0]
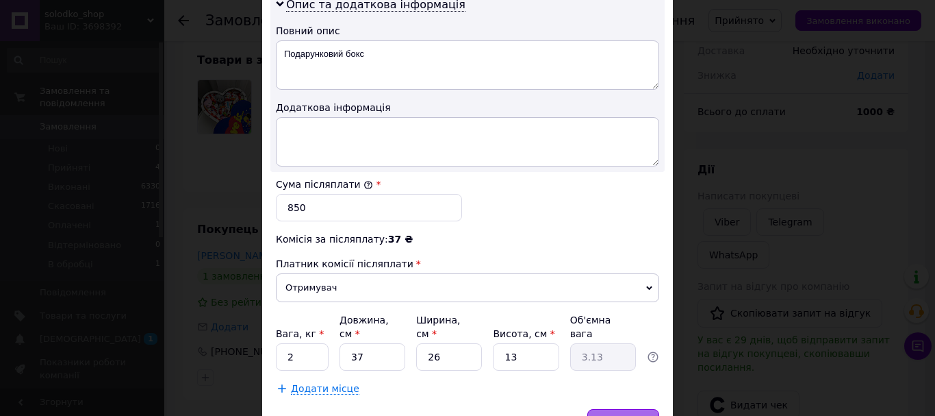
click at [624, 409] on div "Зберегти" at bounding box center [623, 422] width 72 height 27
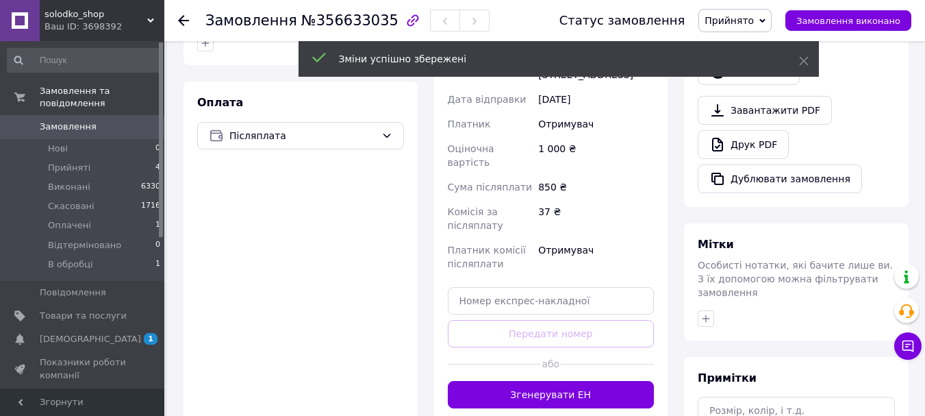
scroll to position [421, 0]
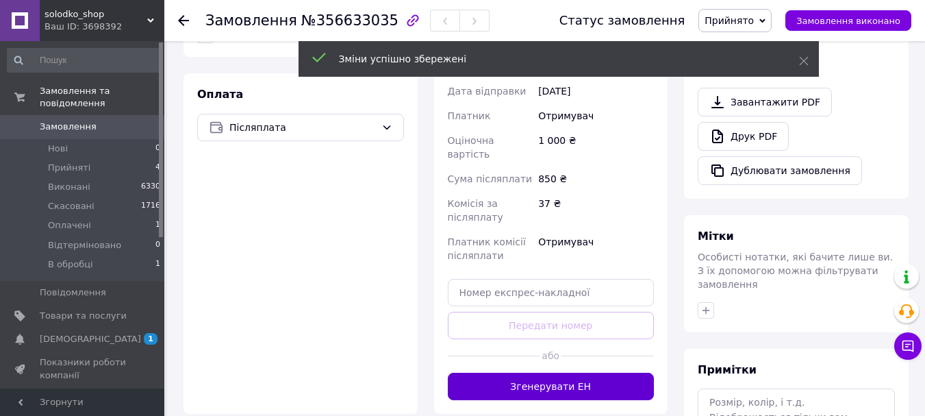
click at [584, 372] on button "Згенерувати ЕН" at bounding box center [551, 385] width 207 height 27
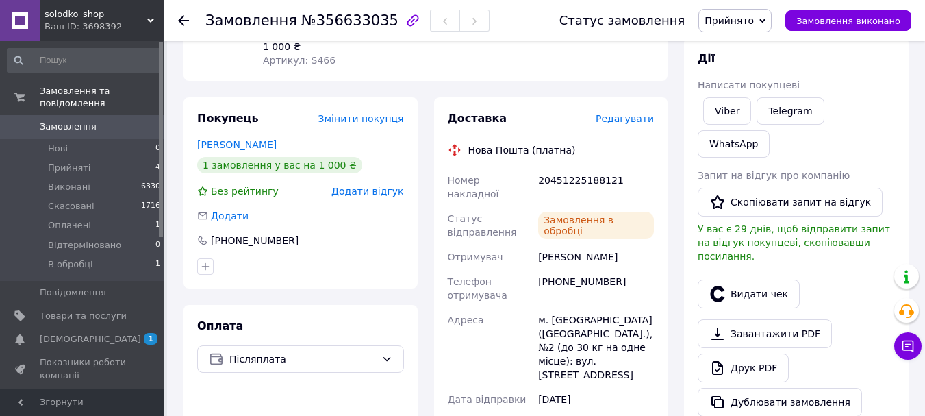
scroll to position [147, 0]
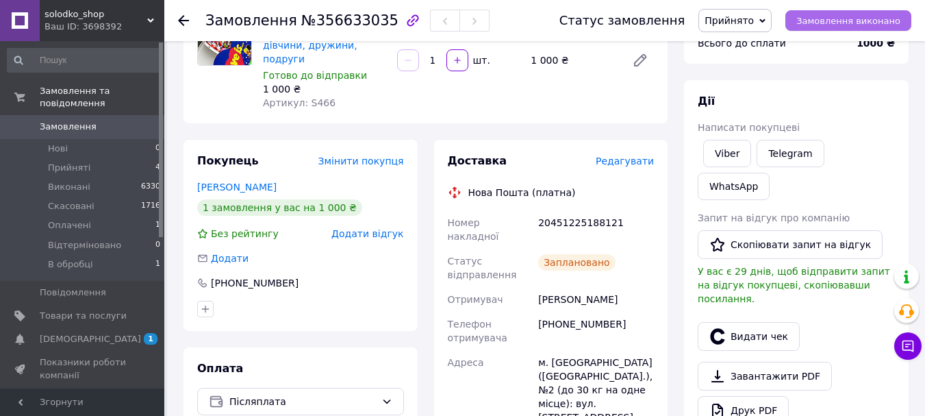
click at [839, 10] on button "Замовлення виконано" at bounding box center [848, 20] width 126 height 21
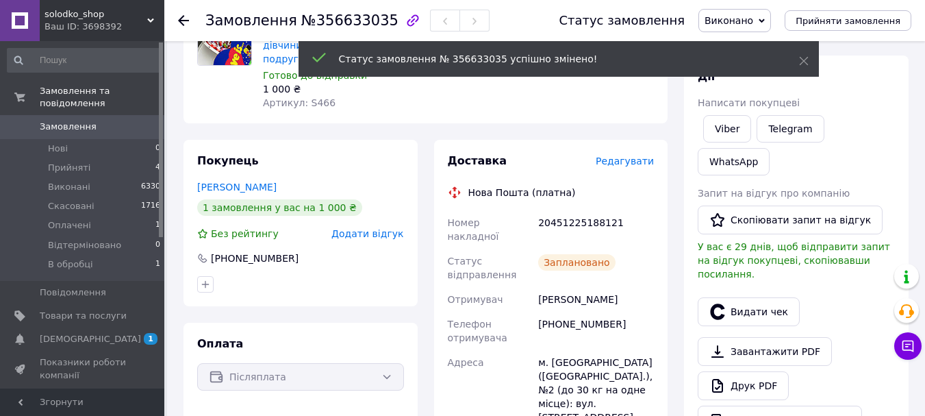
click at [116, 115] on link "Замовлення 0" at bounding box center [84, 126] width 168 height 23
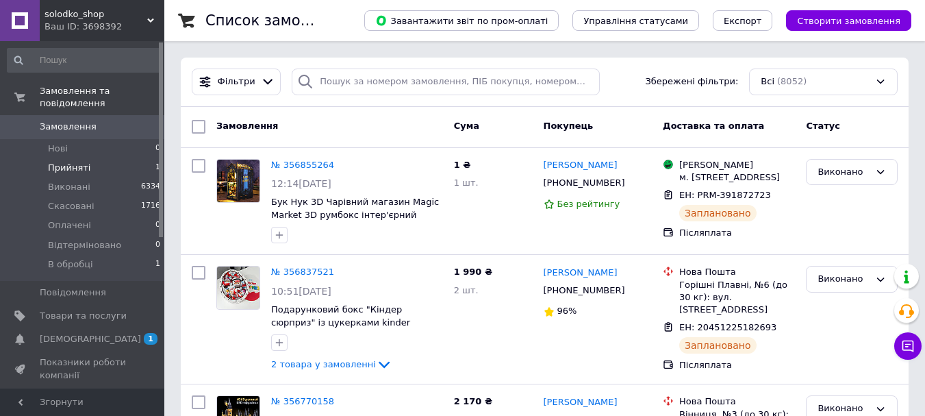
click at [150, 158] on li "Прийняті 1" at bounding box center [84, 167] width 168 height 19
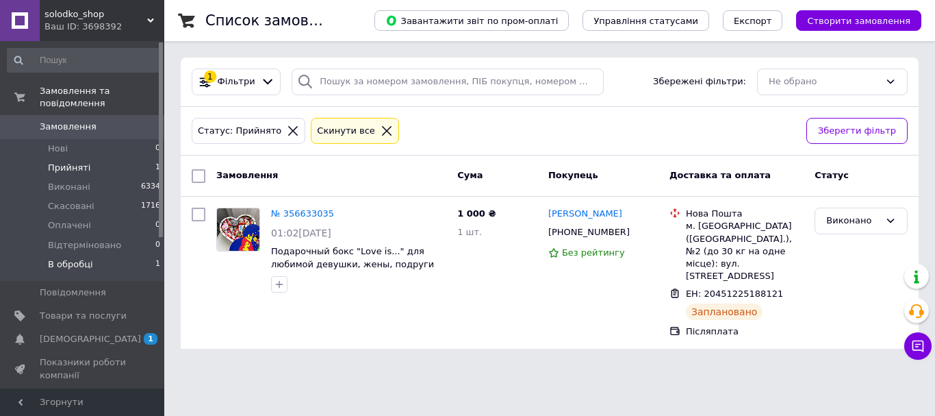
click at [117, 255] on li "В обробці 1" at bounding box center [84, 268] width 168 height 26
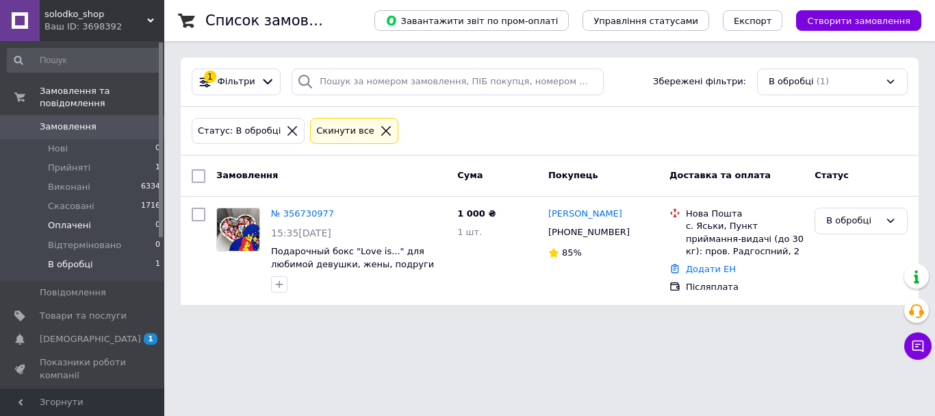
click at [84, 219] on span "Оплачені" at bounding box center [69, 225] width 43 height 12
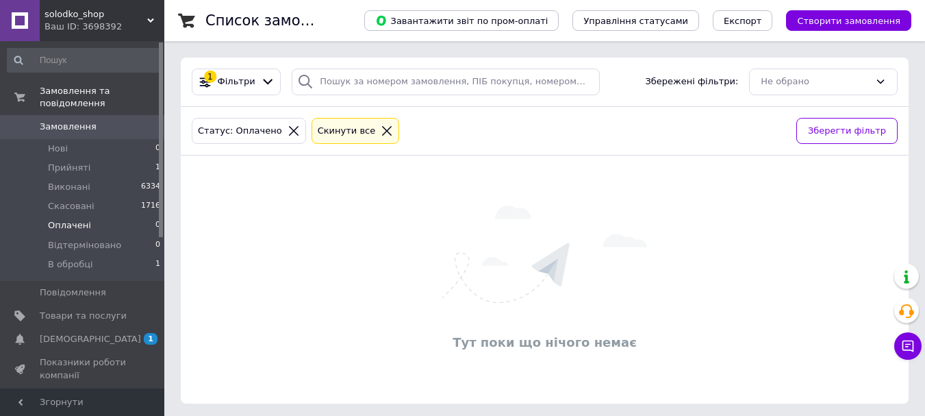
click at [81, 120] on span "Замовлення" at bounding box center [68, 126] width 57 height 12
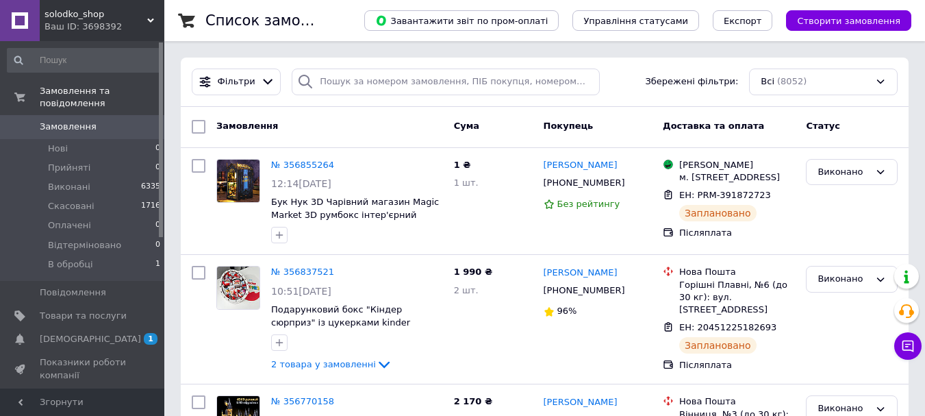
click at [76, 120] on span "Замовлення" at bounding box center [68, 126] width 57 height 12
